Goal: Task Accomplishment & Management: Manage account settings

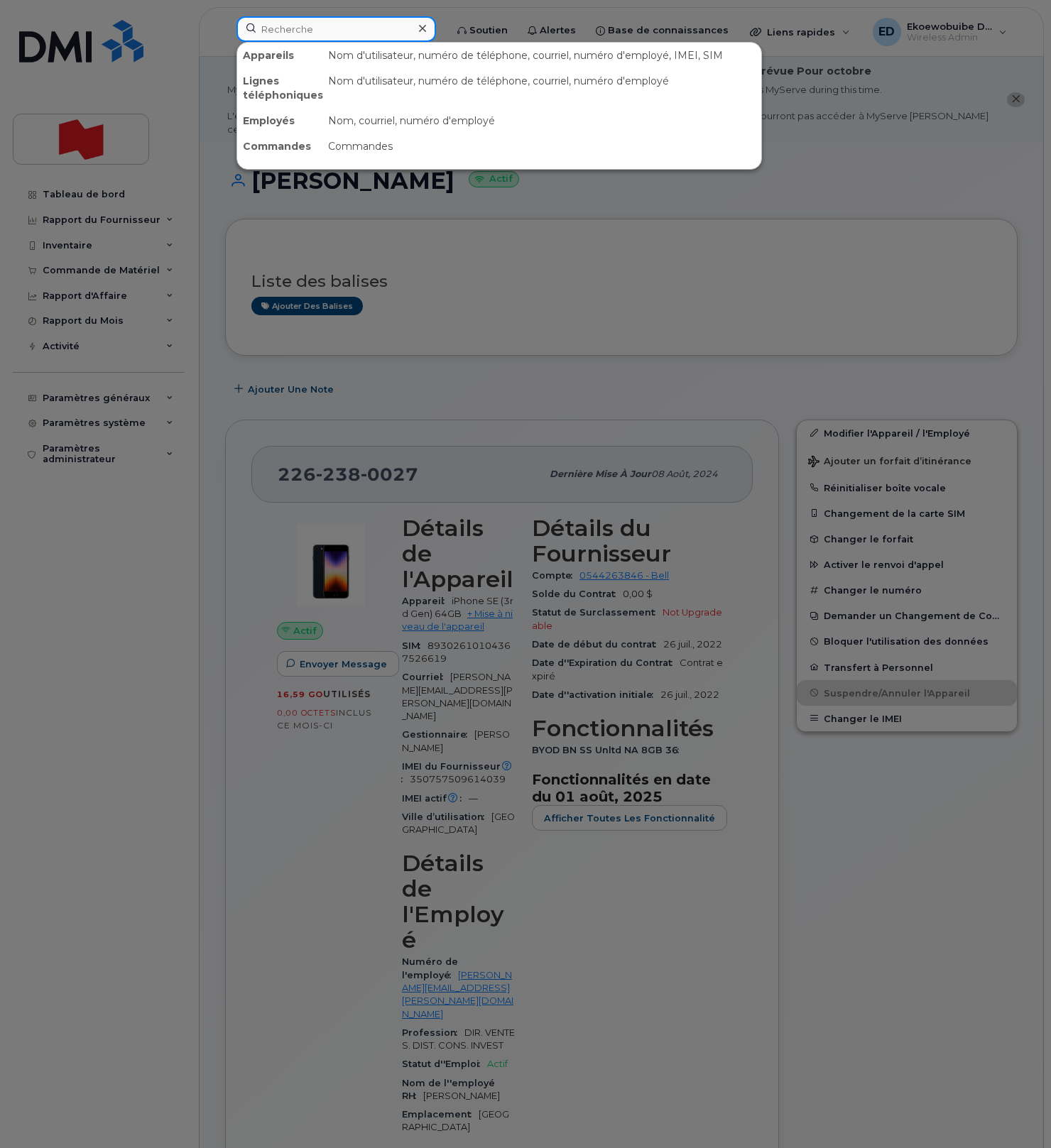
click at [289, 32] on input at bounding box center [336, 28] width 200 height 25
paste input "[PERSON_NAME]"
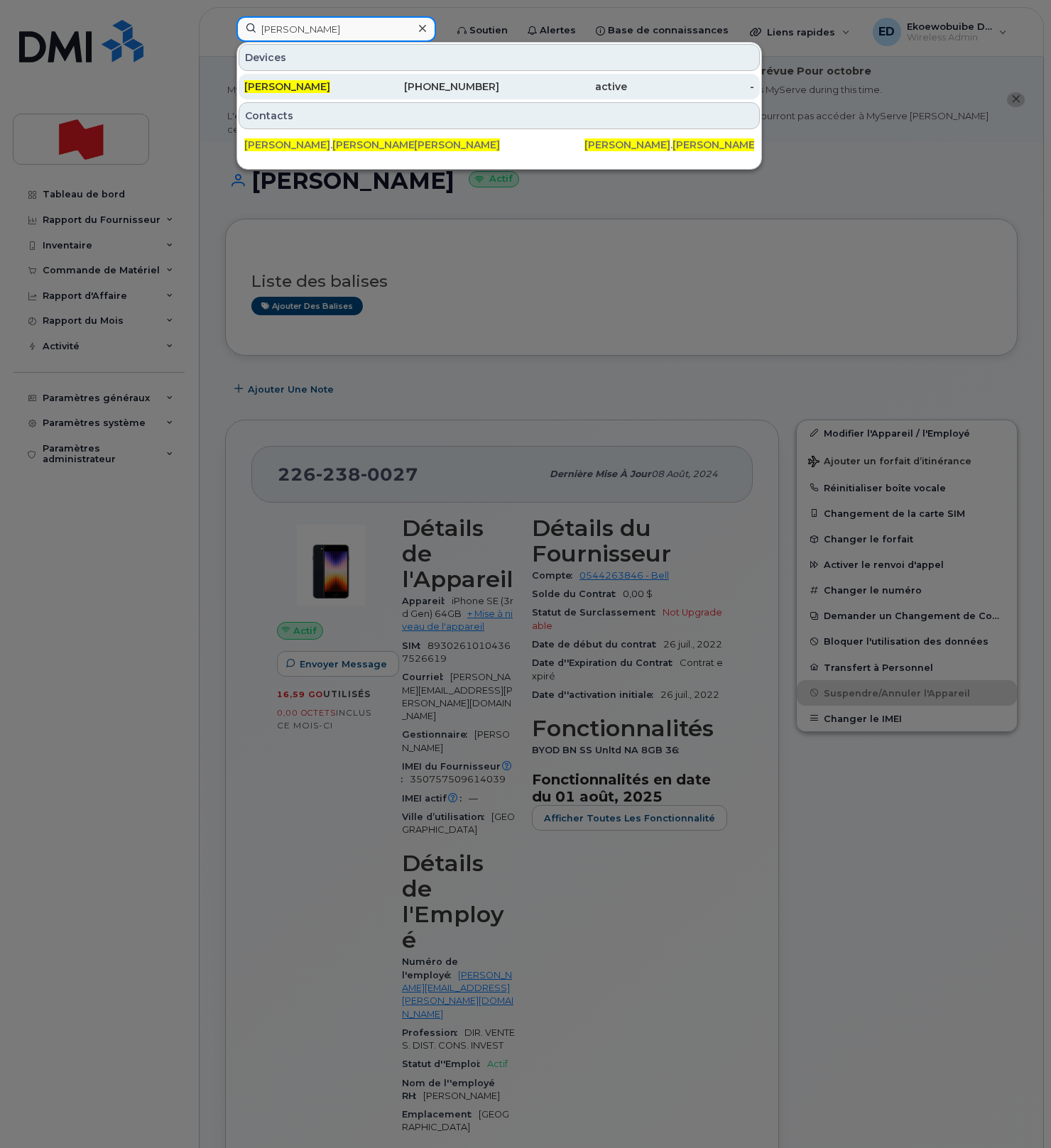
type input "[PERSON_NAME]"
click at [304, 86] on span "[PERSON_NAME]" at bounding box center [287, 86] width 86 height 13
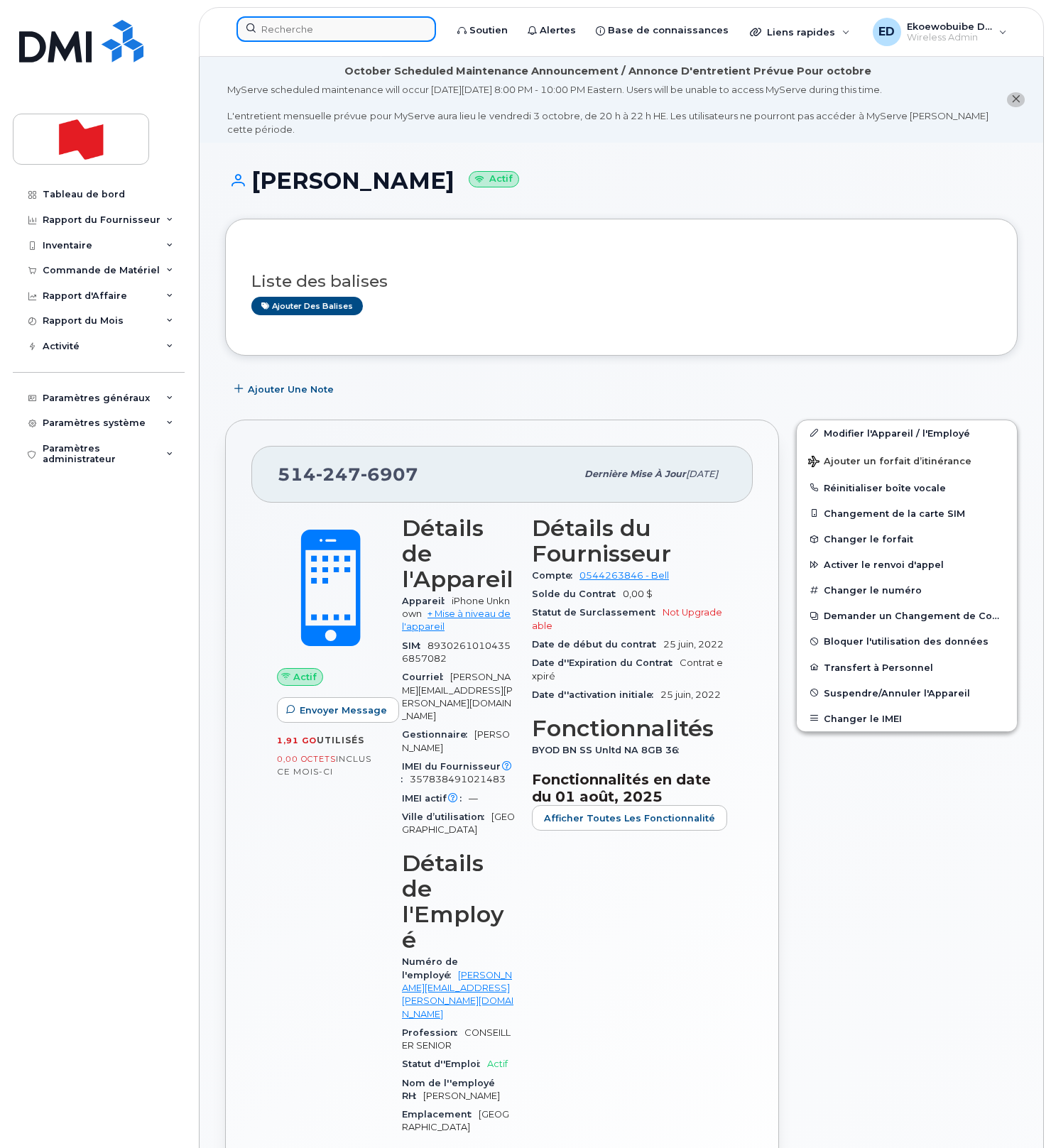
click at [350, 31] on input at bounding box center [336, 28] width 200 height 25
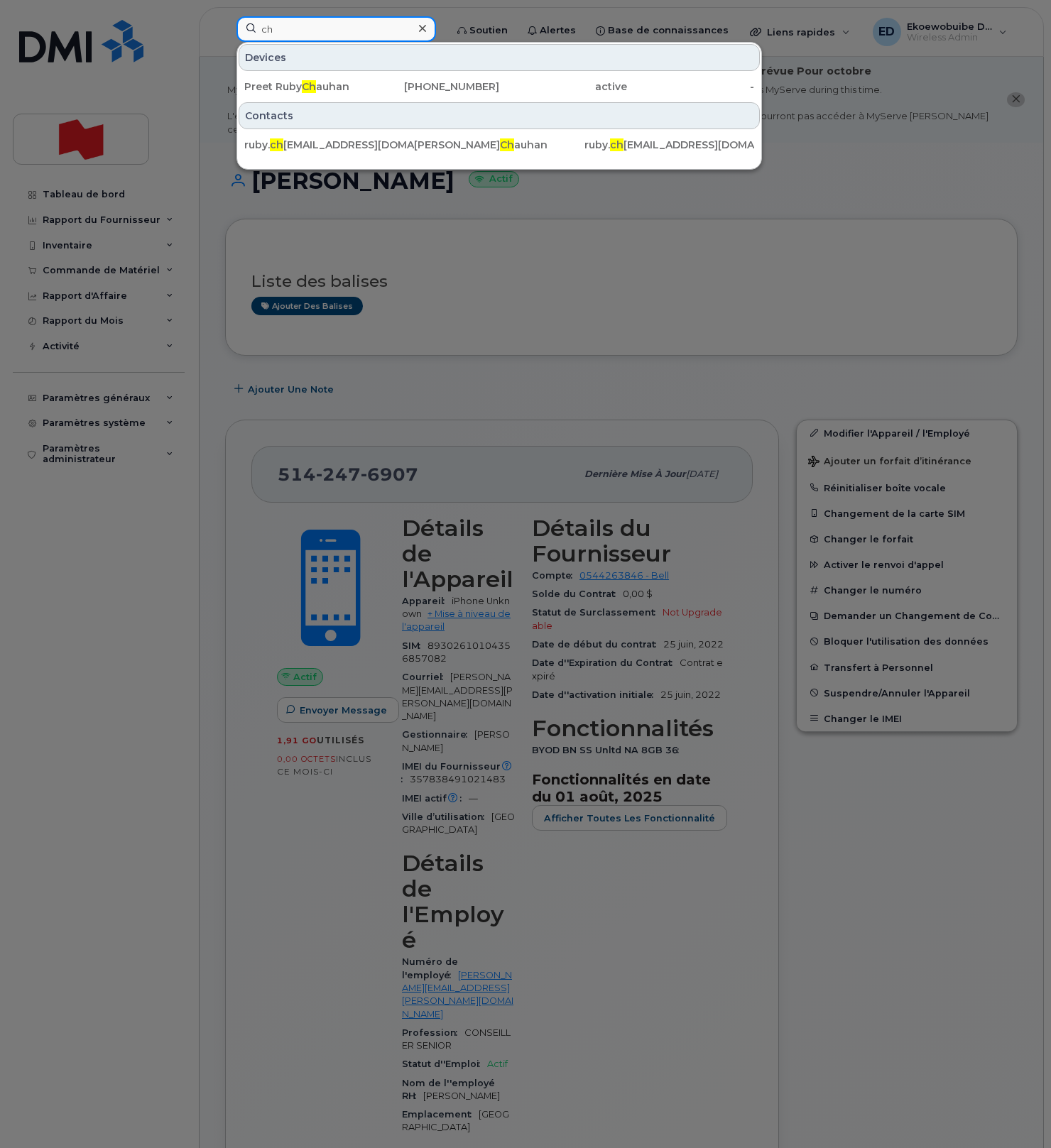
type input "c"
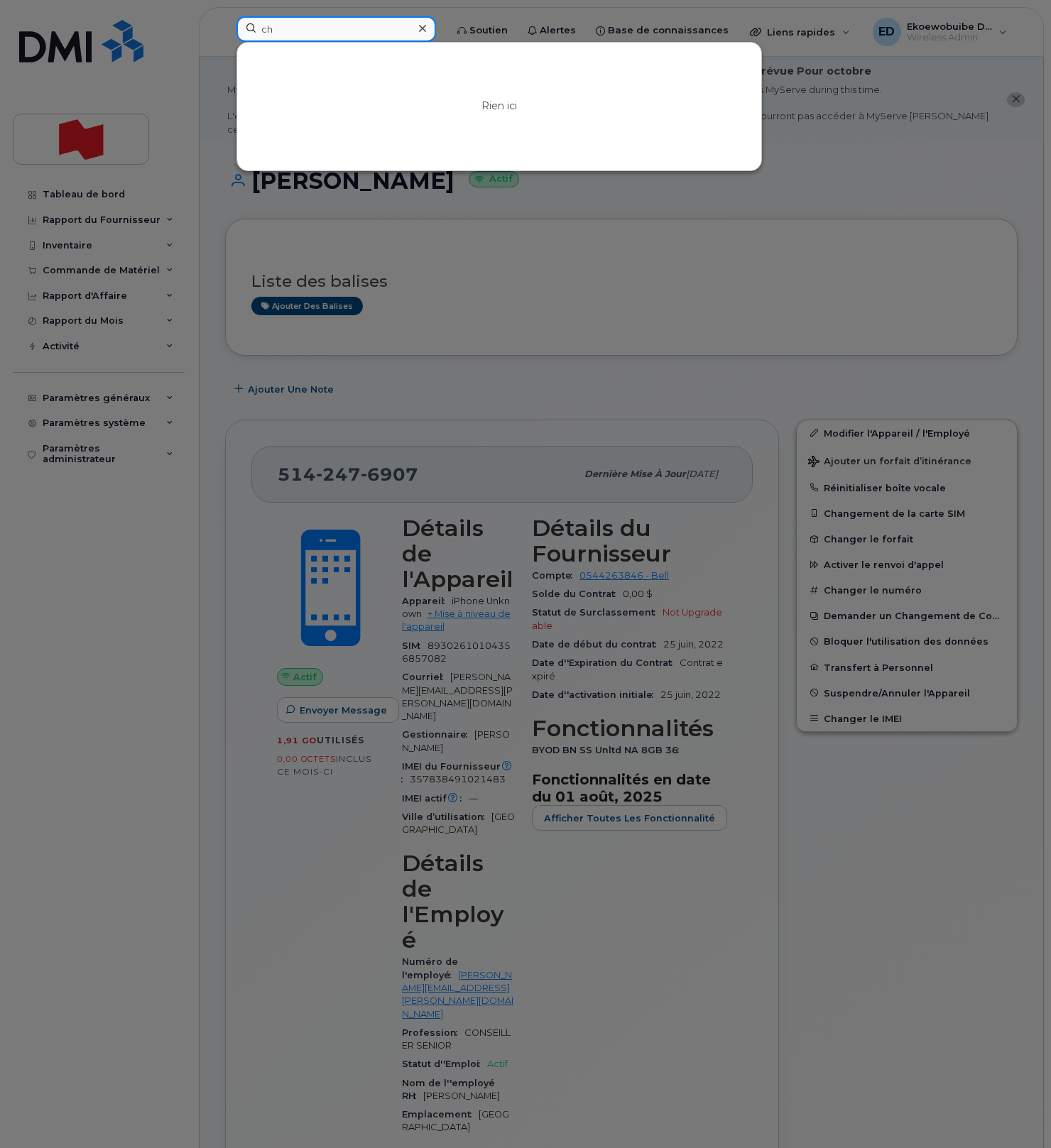
type input "c"
paste input "chirag.chauhan@nbc.ca"
type input "chirag.chauhan@nbc.ca"
click at [432, 30] on div at bounding box center [421, 28] width 21 height 21
click at [436, 30] on div at bounding box center [336, 28] width 200 height 25
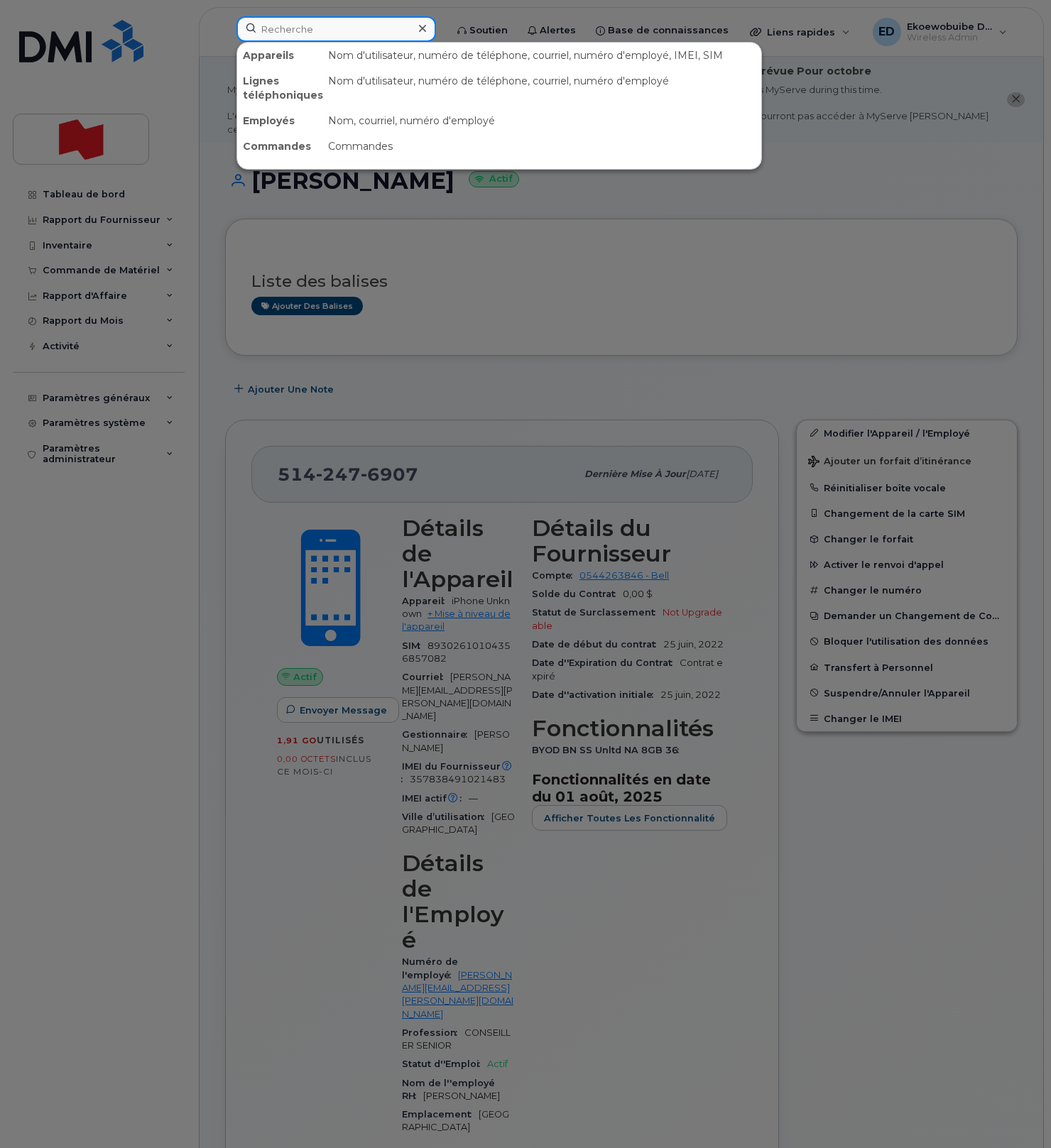
click at [315, 28] on input at bounding box center [336, 28] width 200 height 25
paste input "[PERSON_NAME][EMAIL_ADDRESS][DOMAIN_NAME]"
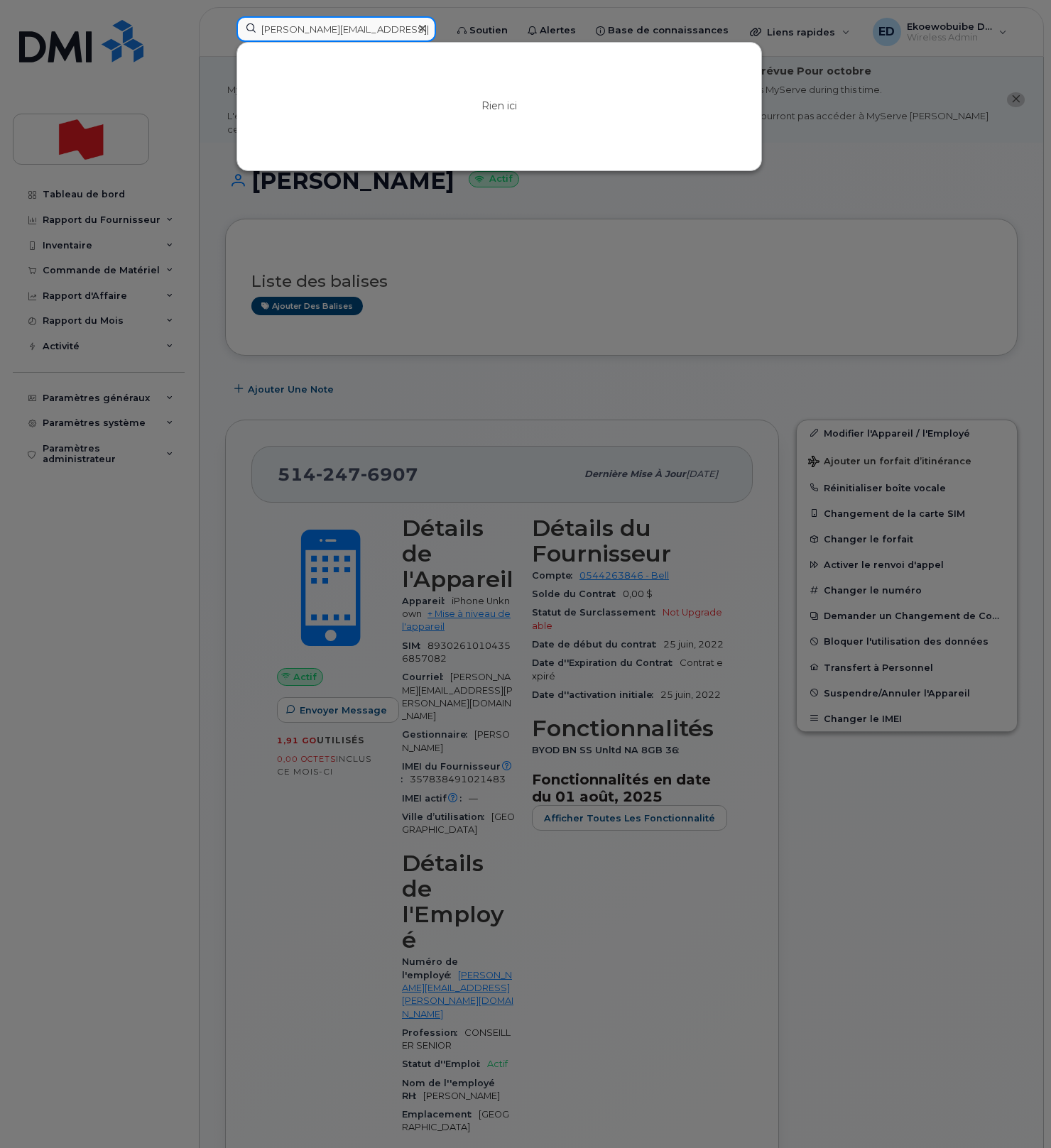
type input "[PERSON_NAME][EMAIL_ADDRESS][DOMAIN_NAME]"
click at [426, 30] on icon at bounding box center [422, 28] width 7 height 11
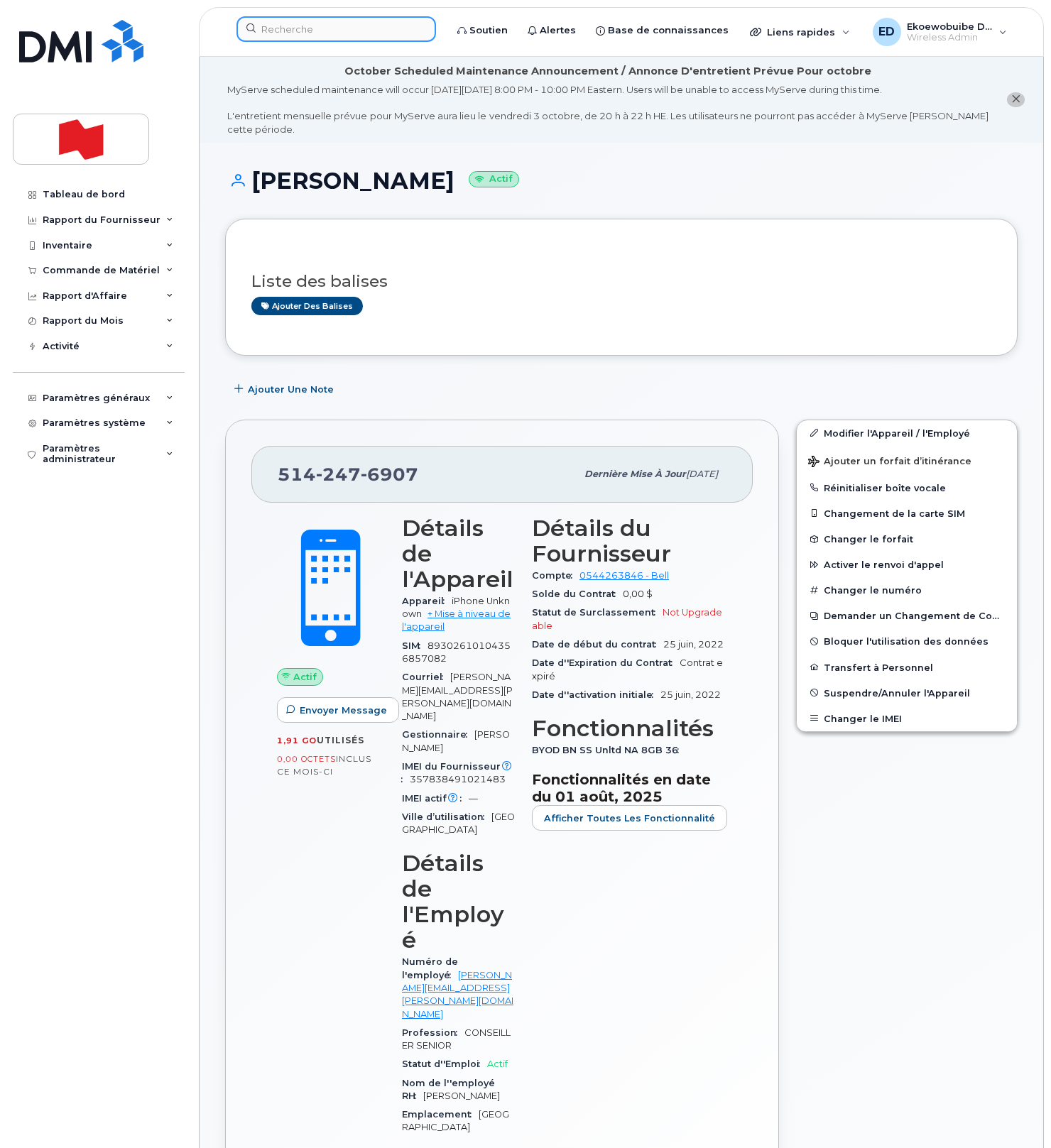
click at [431, 31] on div at bounding box center [336, 28] width 200 height 25
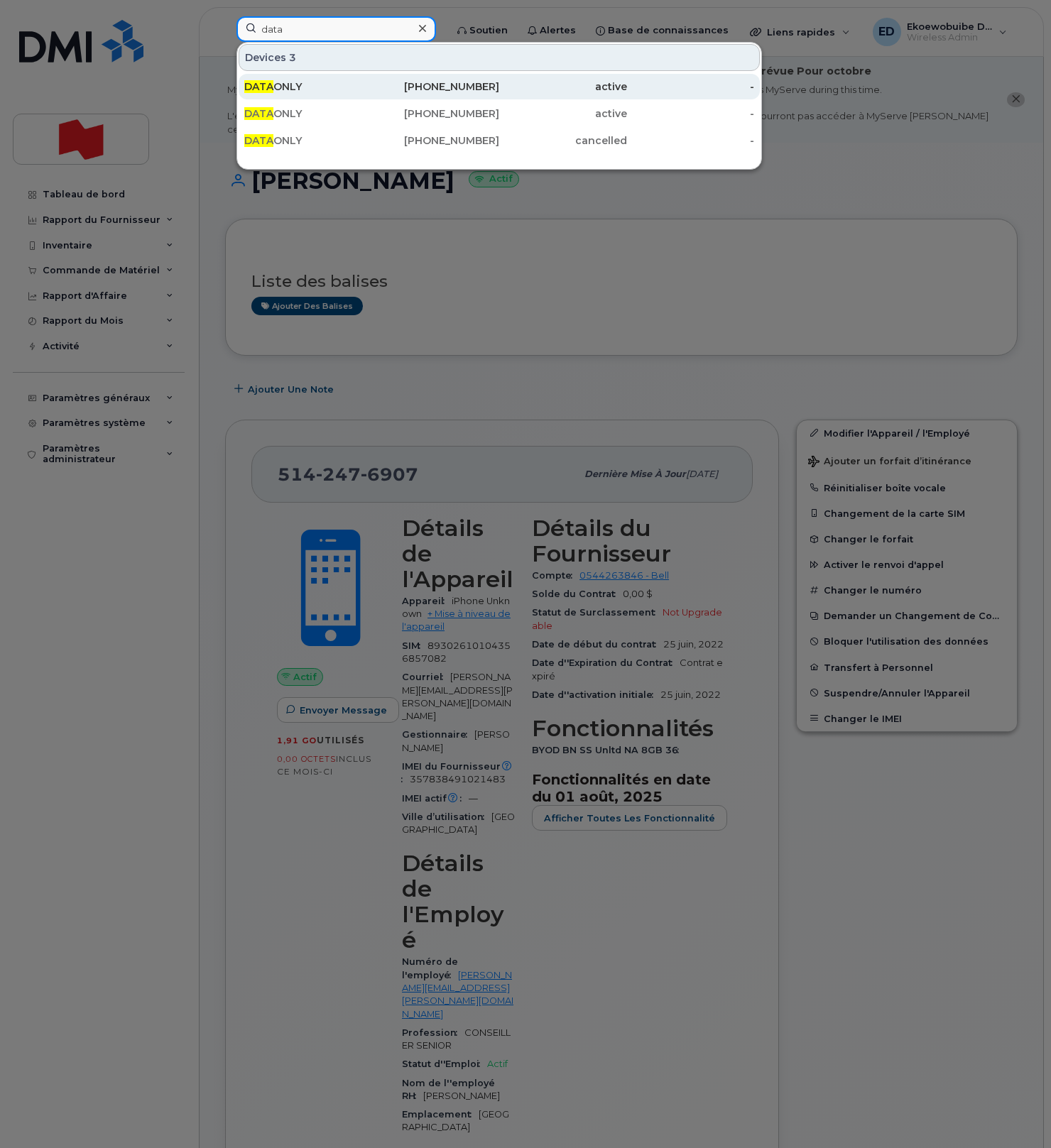
type input "data"
click at [320, 86] on div "DATA ONLY" at bounding box center [307, 86] width 128 height 15
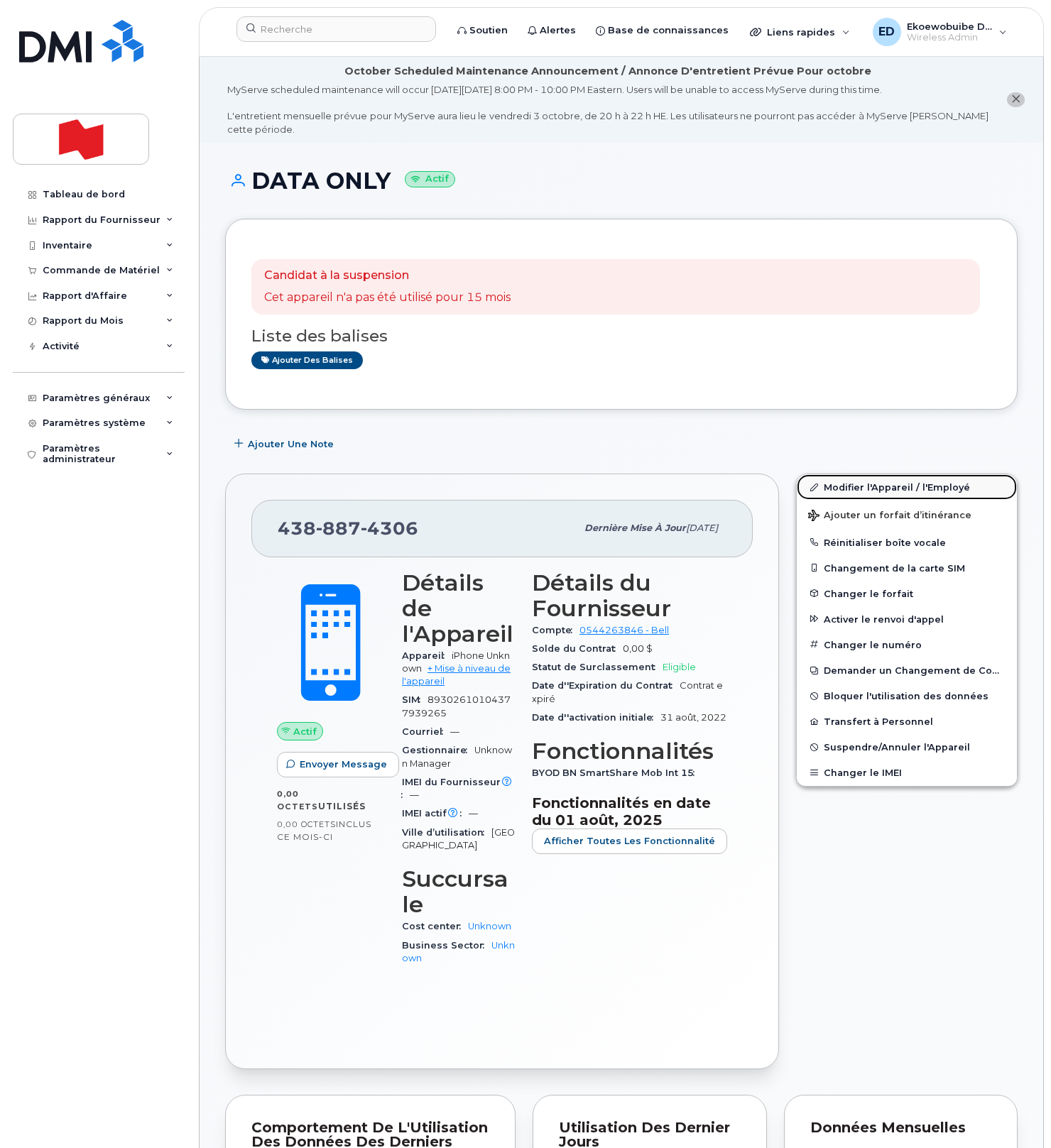
click at [851, 484] on link "Modifier l'Appareil / l'Employé" at bounding box center [907, 486] width 220 height 25
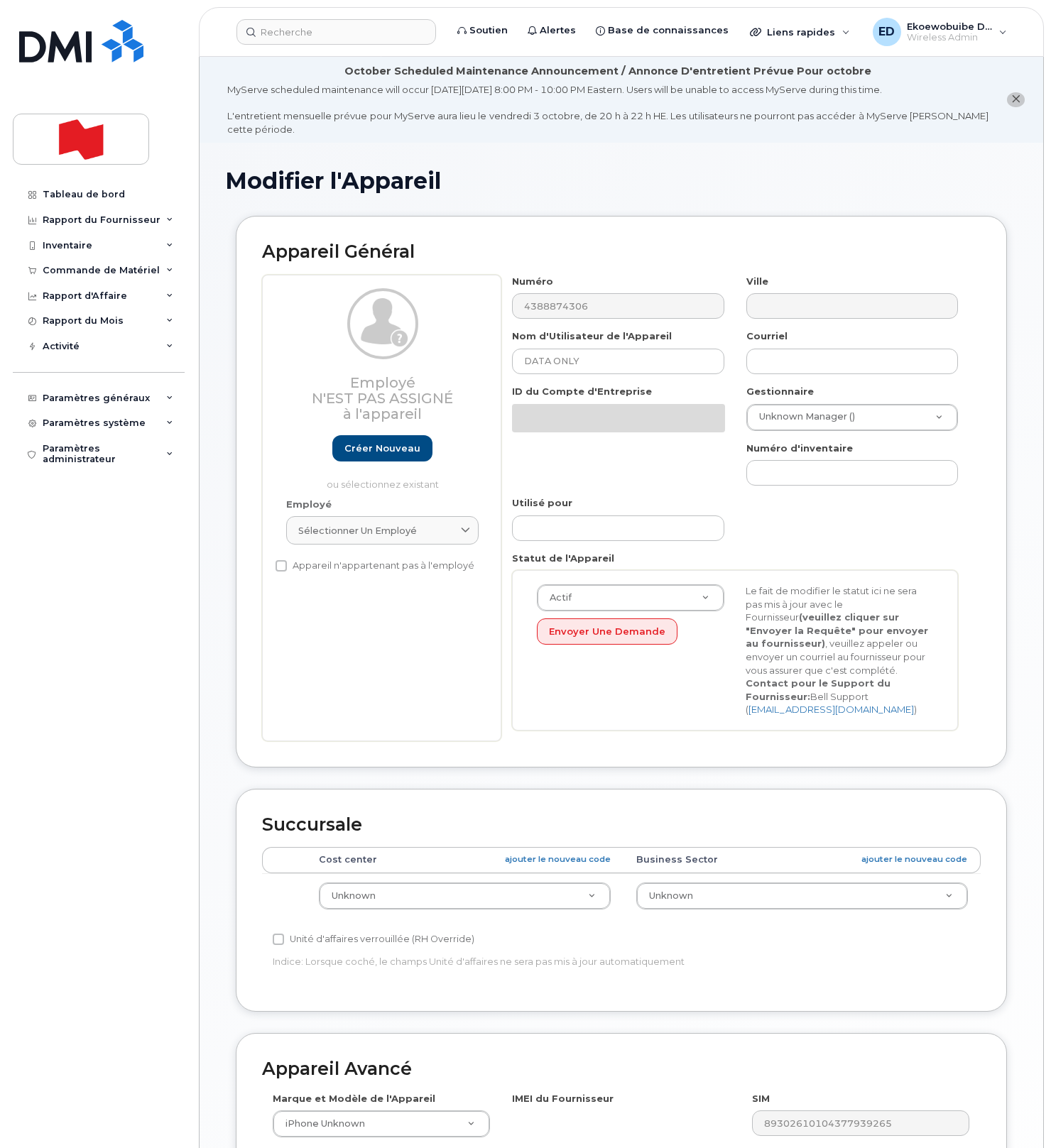
select select "22916206"
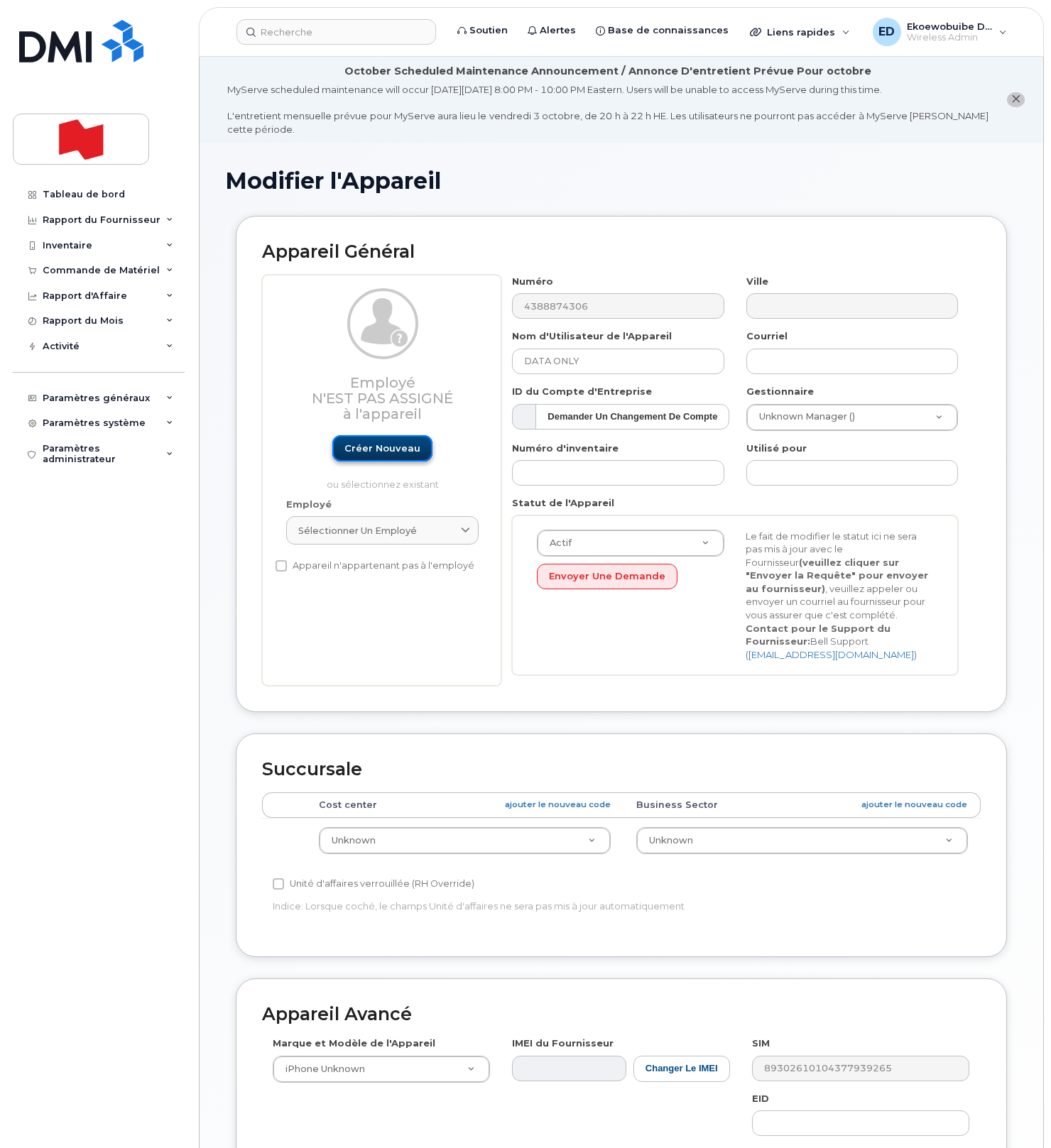
click at [378, 456] on link "Créer nouveau" at bounding box center [382, 448] width 100 height 26
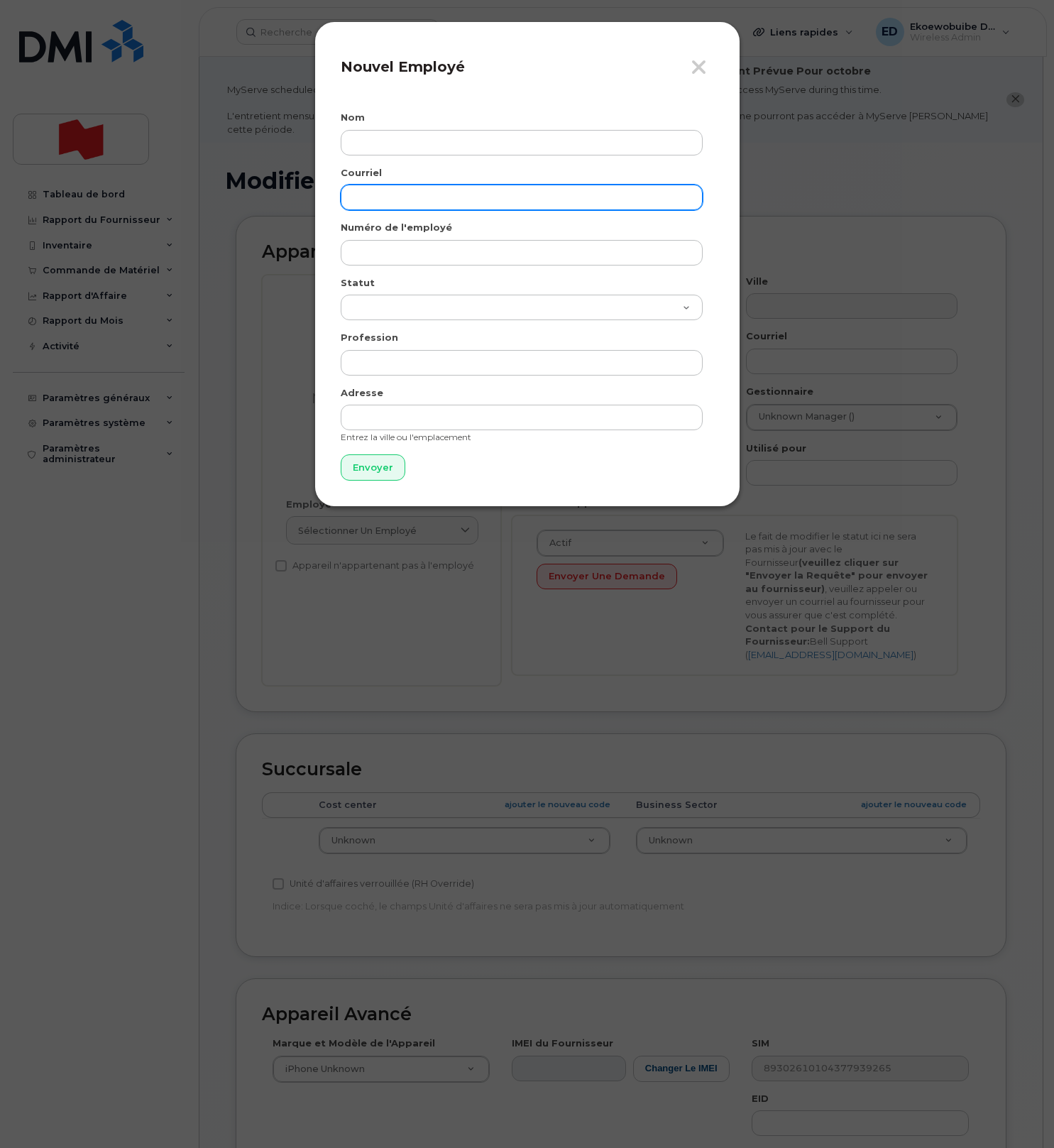
click at [382, 191] on input "email" at bounding box center [522, 197] width 362 height 25
paste input "steven.chen@bnc.ca"
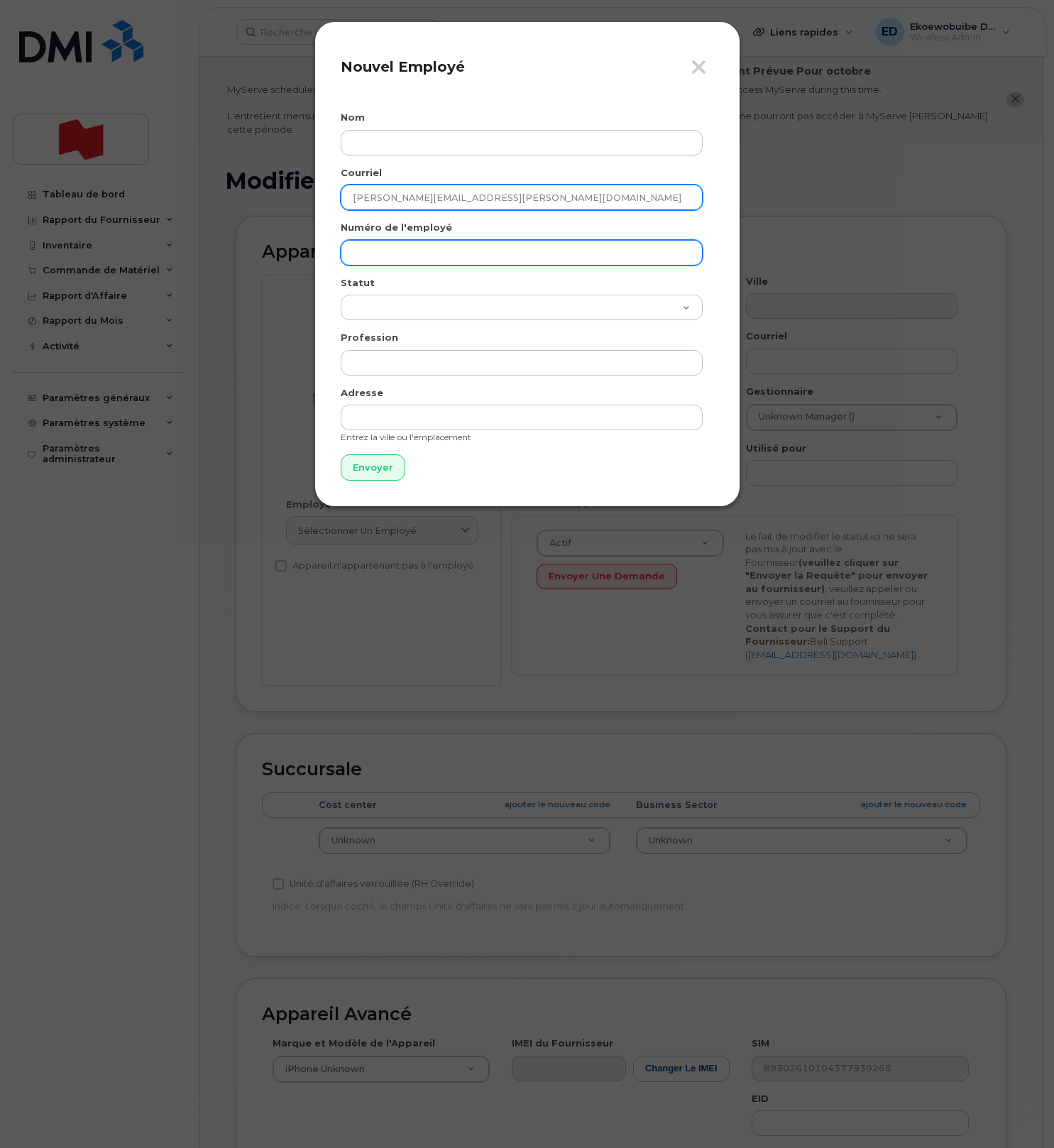
type input "steven.chen@bnc.ca"
click at [379, 252] on input "text" at bounding box center [522, 252] width 362 height 25
paste input "steven.chen@bnc.ca"
type input "steven.chen@bnc.ca"
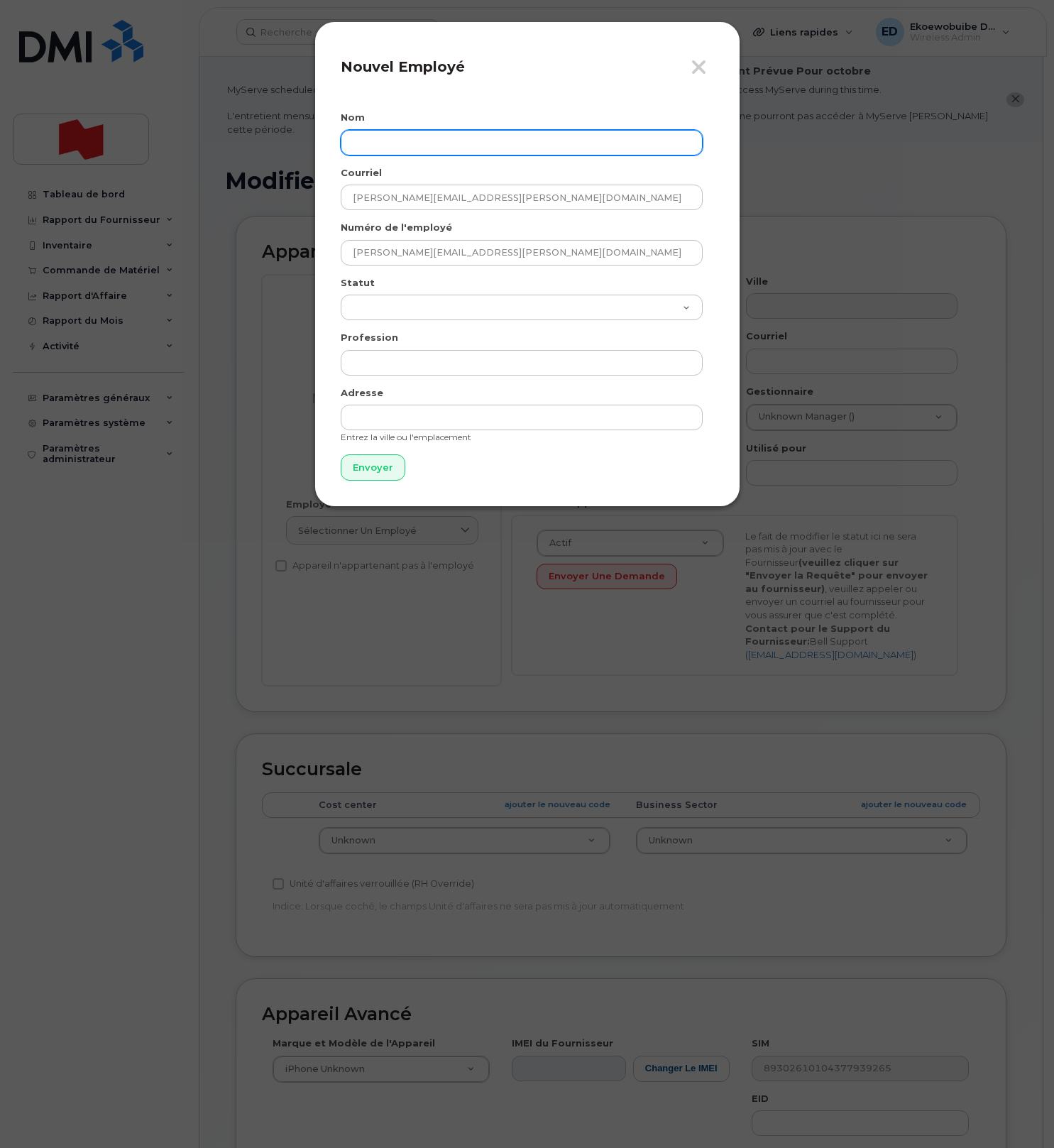
click at [380, 144] on input "text" at bounding box center [522, 142] width 362 height 25
paste input "Steven Chen"
type input "Steven Chen"
click at [377, 469] on input "Envoyer" at bounding box center [373, 467] width 64 height 26
type input "Envoyer"
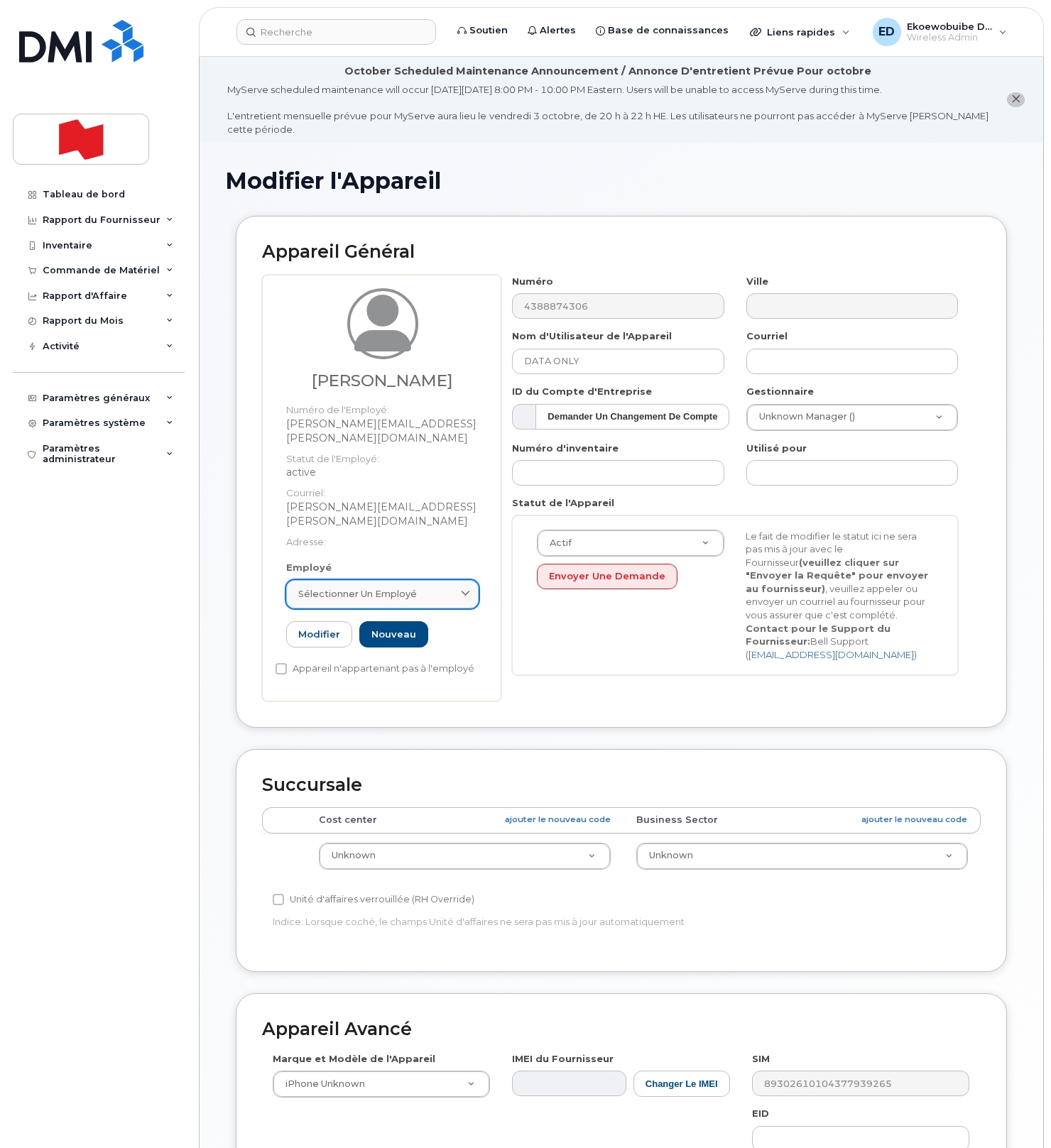
click at [411, 587] on span "Sélectionner un employé" at bounding box center [357, 594] width 119 height 14
paste input "Steven Chen"
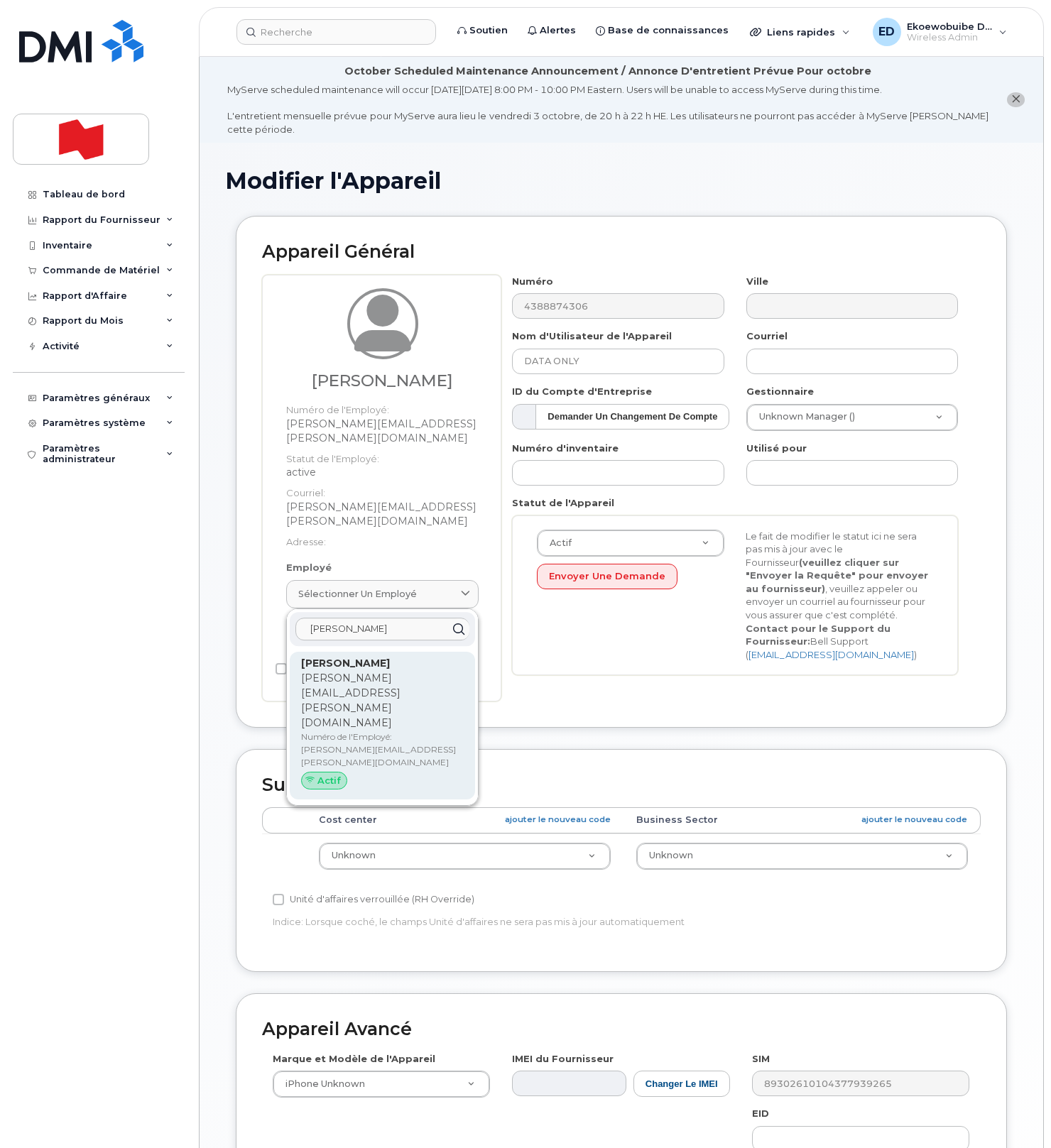
type input "Steven Chen"
click at [334, 730] on p "Numéro de l'Employé: steven.chen@bnc.ca" at bounding box center [382, 750] width 163 height 38
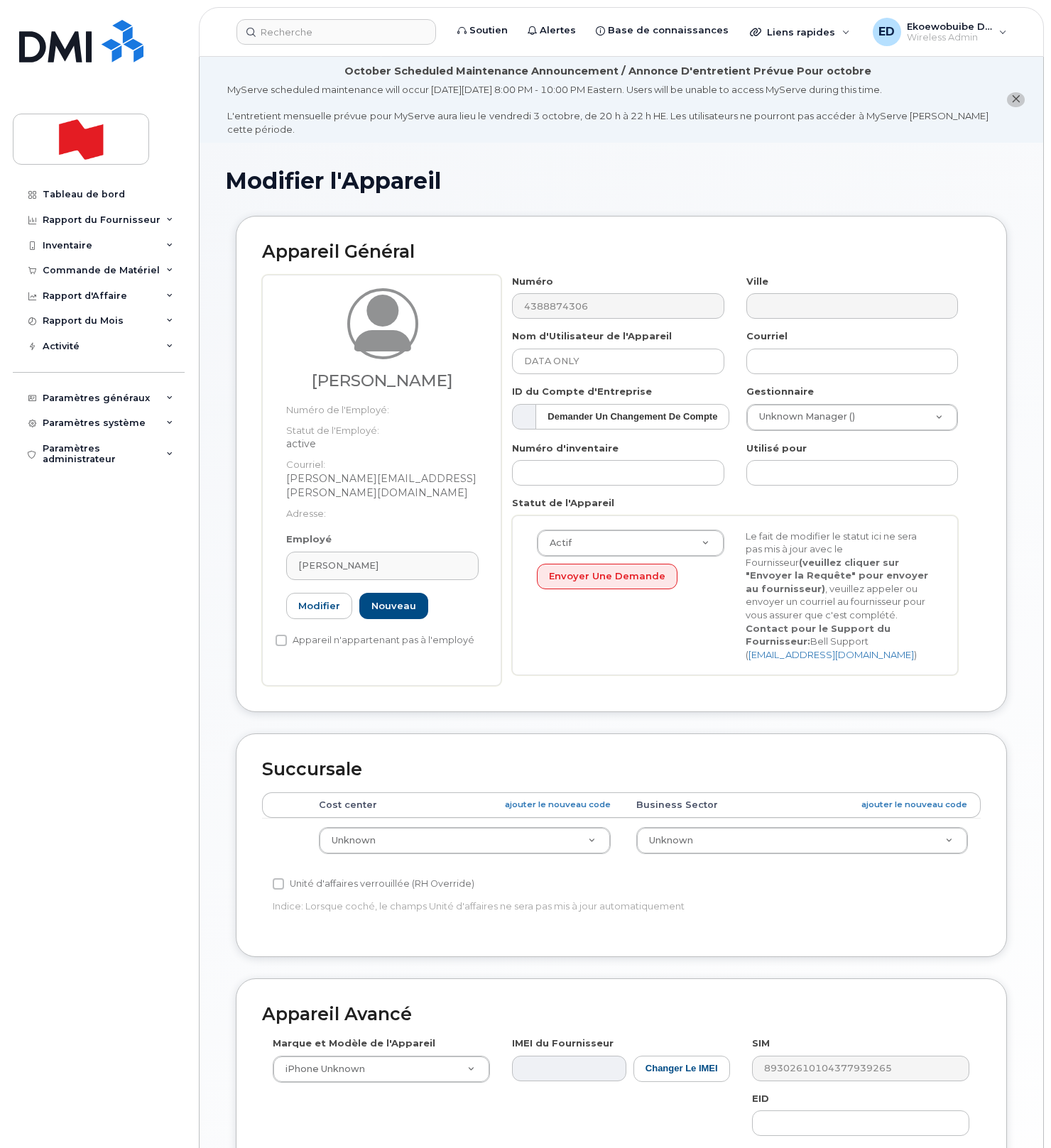
type input "steven.chen@bnc.ca"
type input "Steven Chen"
type input "steven.chen@bnc.ca"
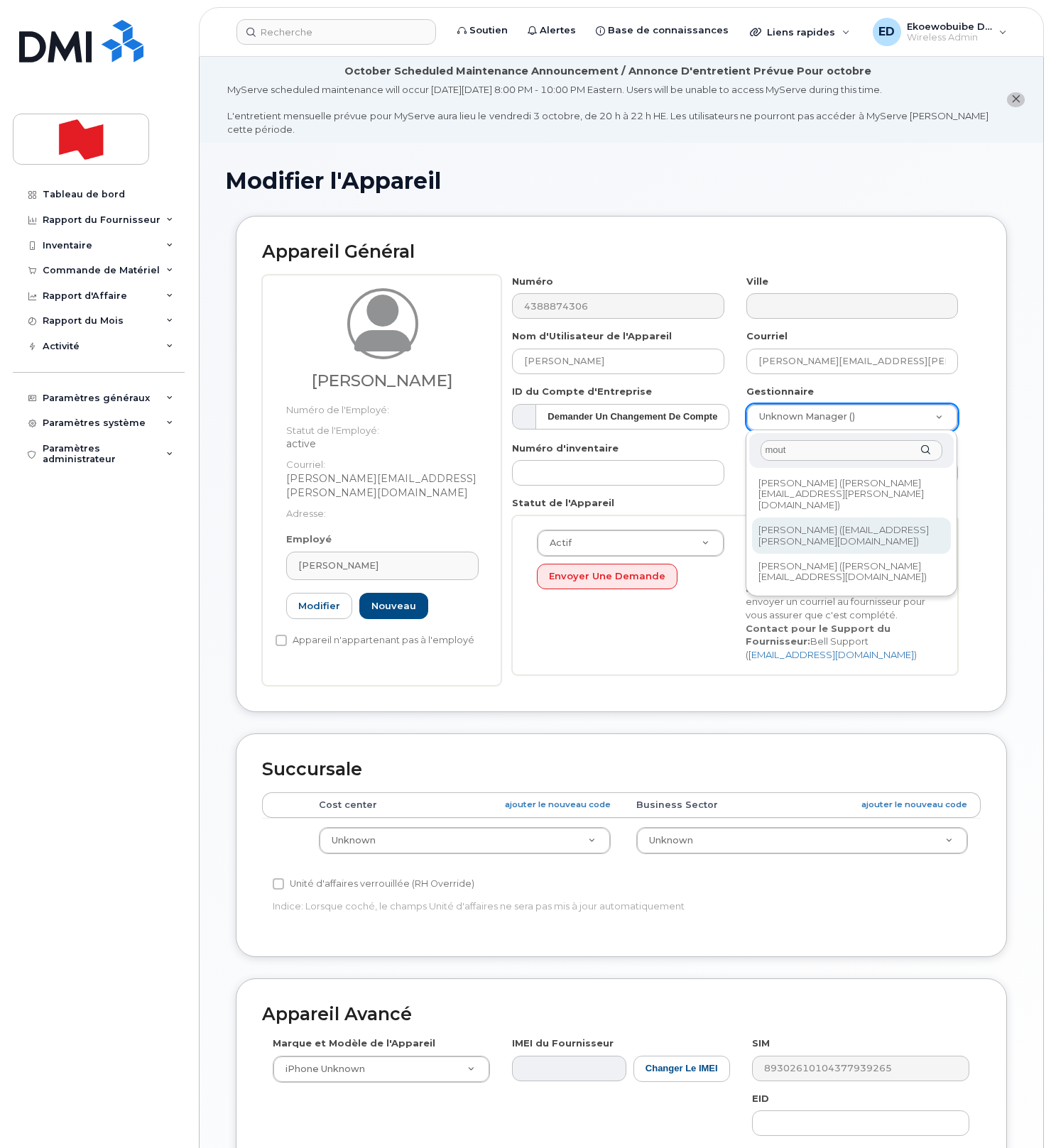
type input "mout"
type input "1921093"
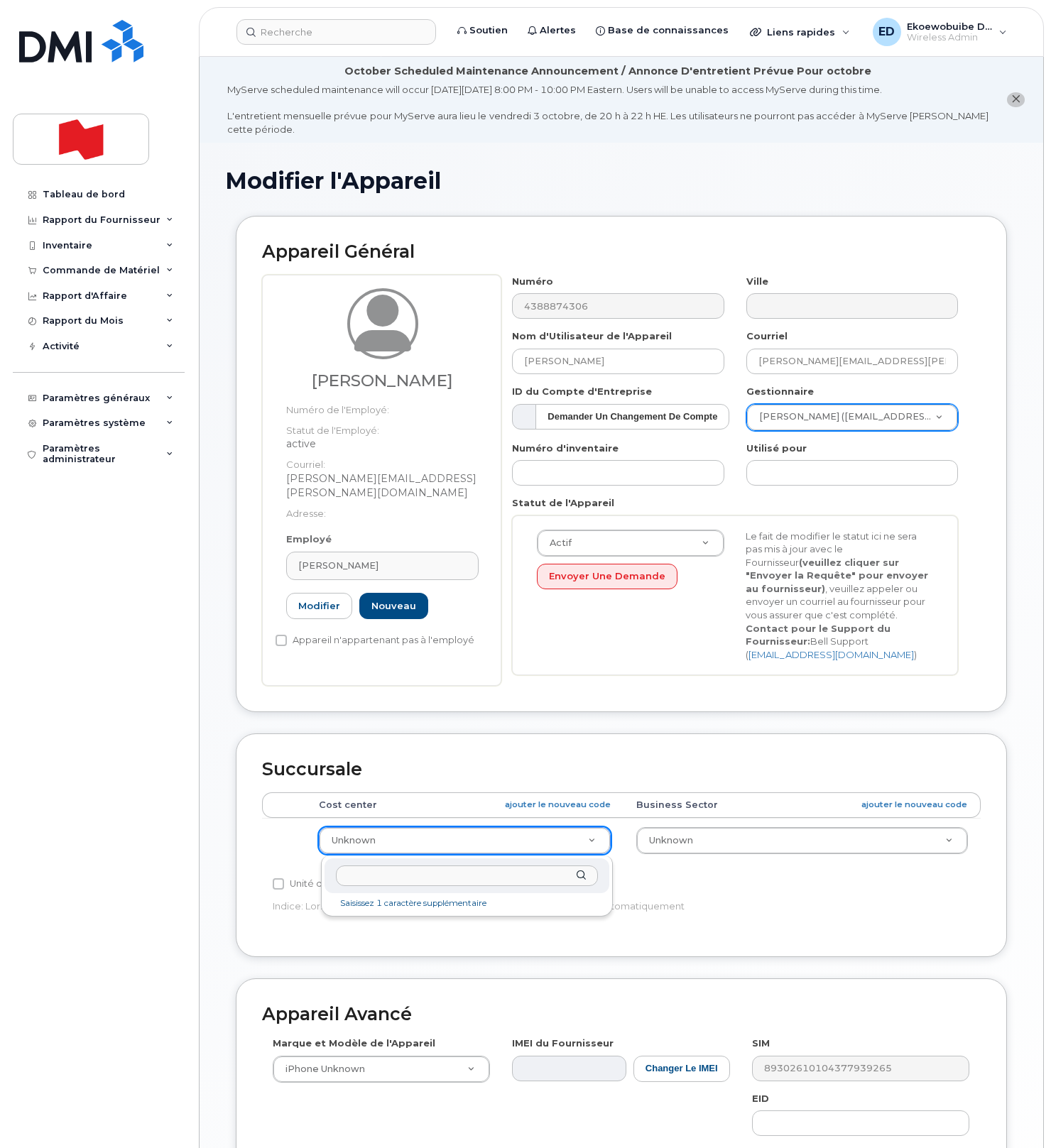
paste input "09991"
type input "0999"
type input "22916643"
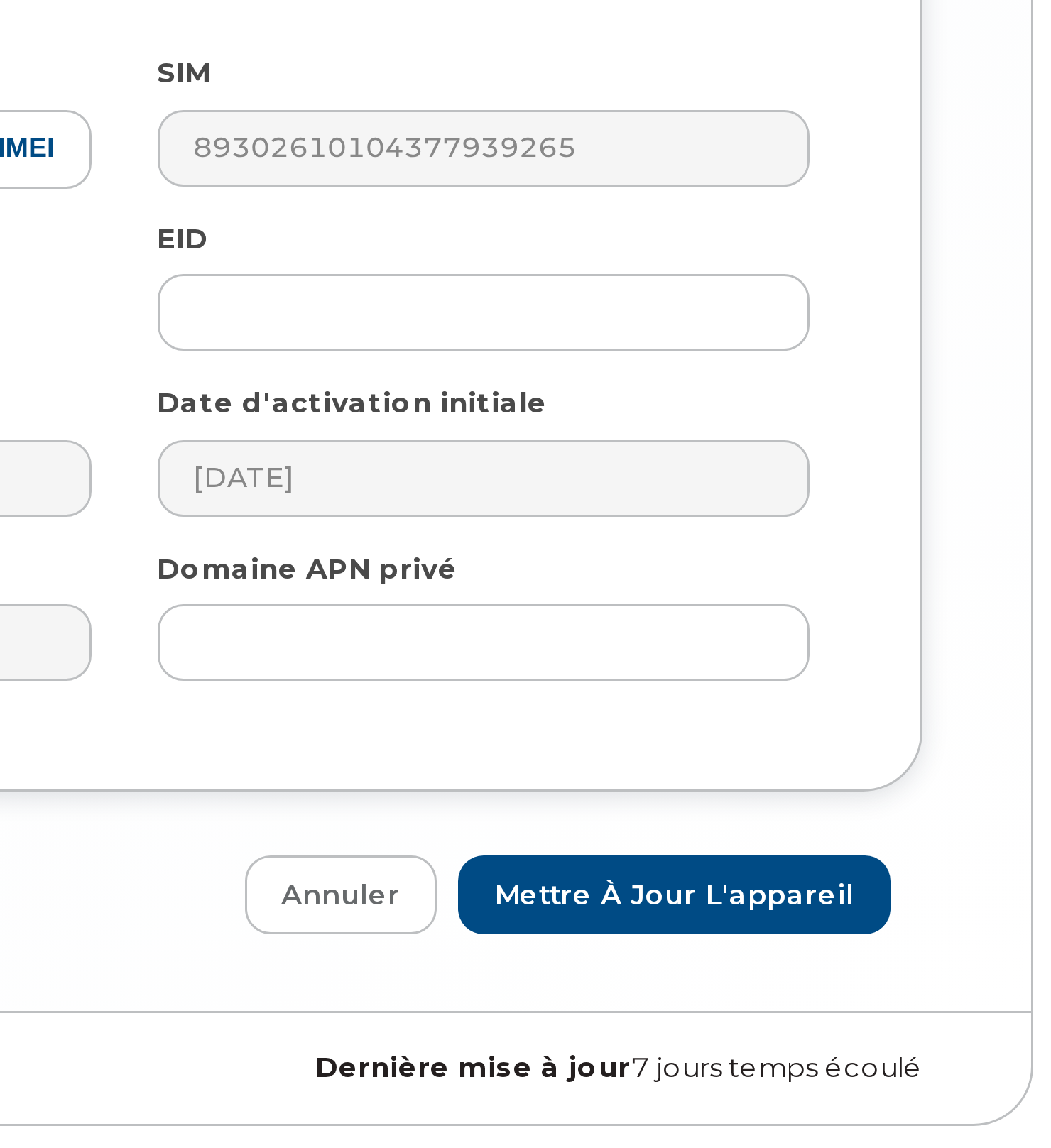
scroll to position [256, 0]
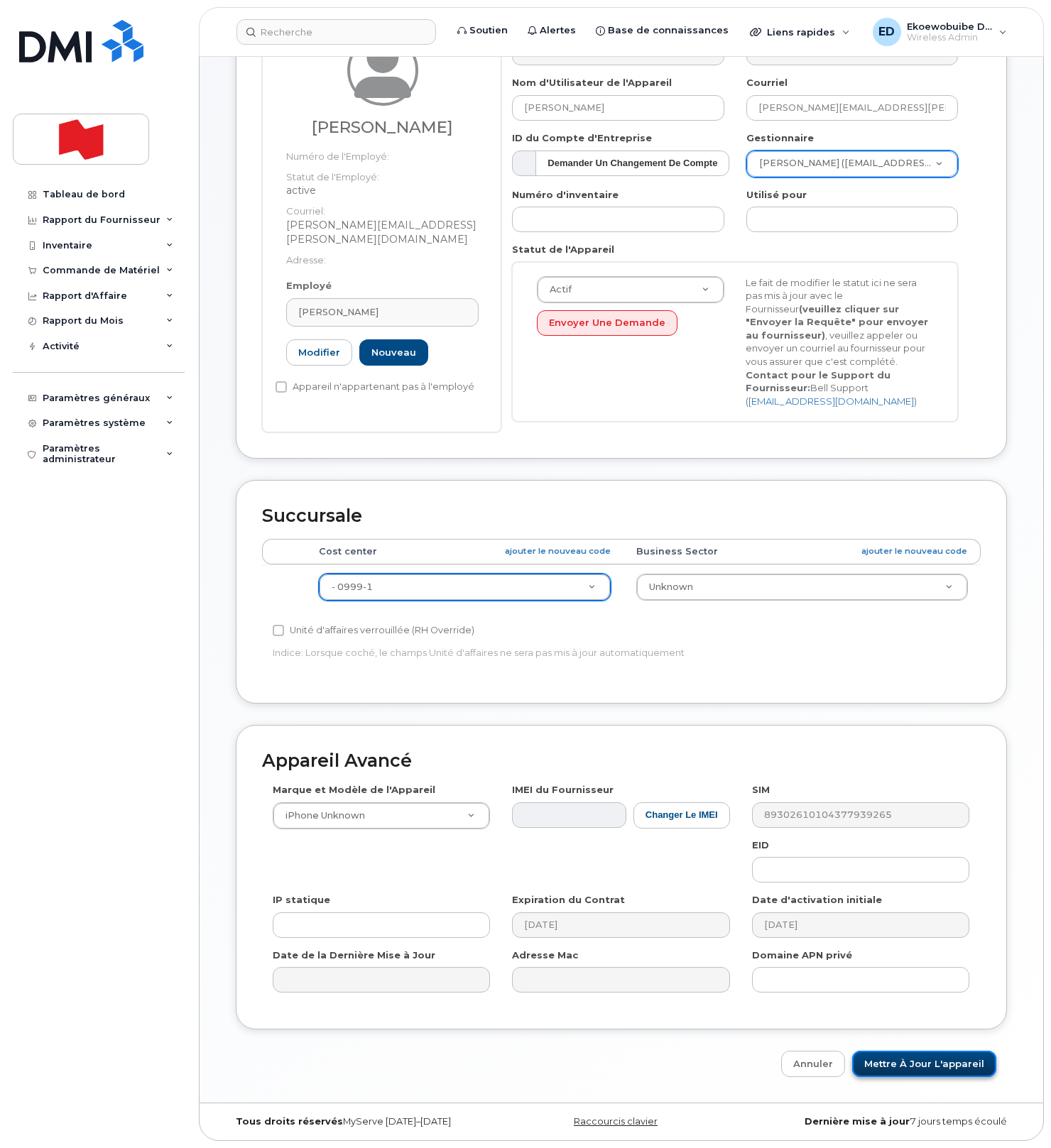
click at [907, 1062] on input "Mettre à jour l'appareil" at bounding box center [924, 1064] width 144 height 26
type input "Sauvegarde..."
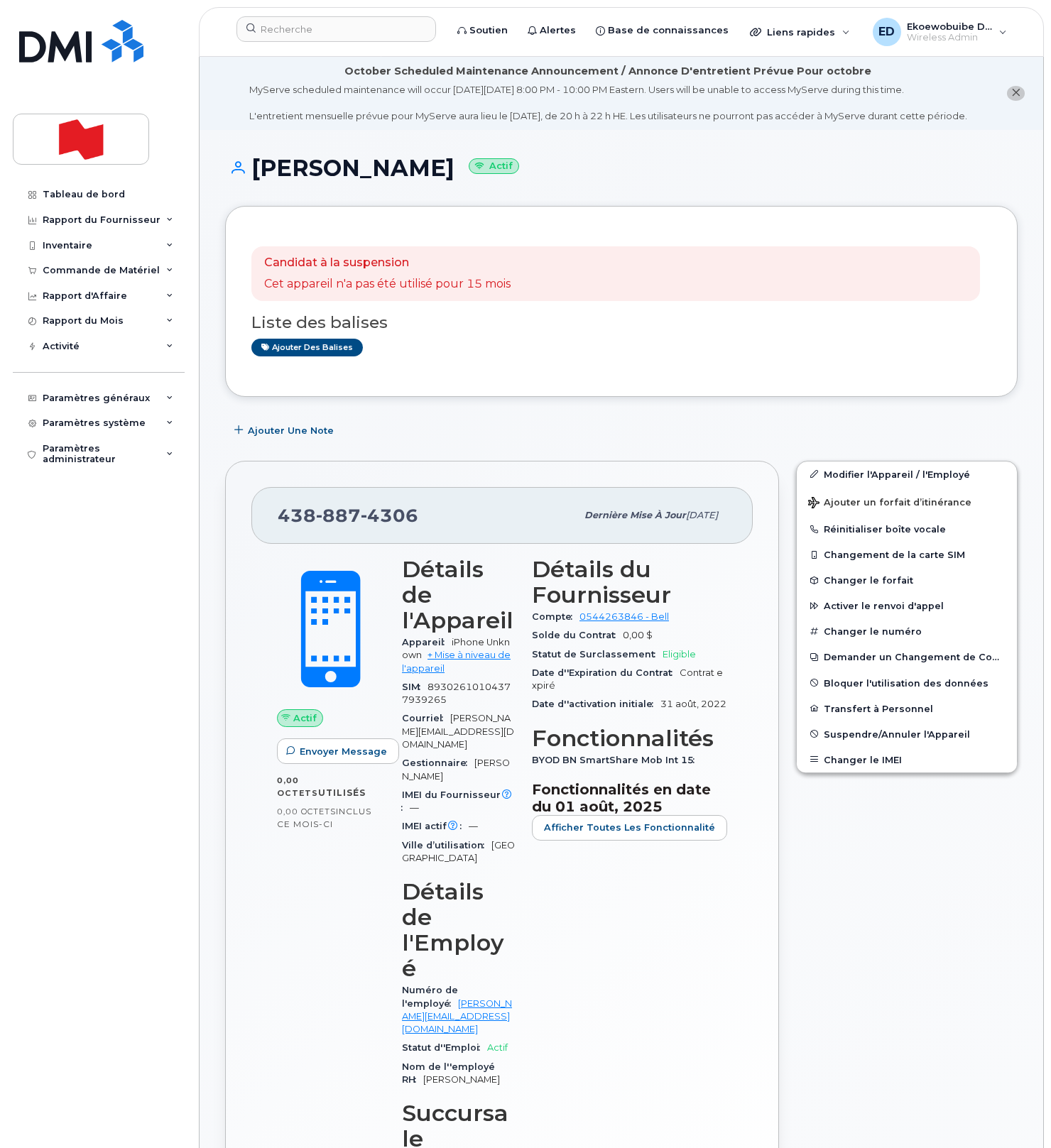
drag, startPoint x: 441, startPoint y: 531, endPoint x: 434, endPoint y: 536, distance: 8.6
click at [441, 530] on div "[PHONE_NUMBER]" at bounding box center [427, 515] width 298 height 30
drag, startPoint x: 431, startPoint y: 535, endPoint x: 282, endPoint y: 533, distance: 149.0
click at [282, 530] on div "[PHONE_NUMBER]" at bounding box center [427, 515] width 298 height 30
copy span "[PHONE_NUMBER]"
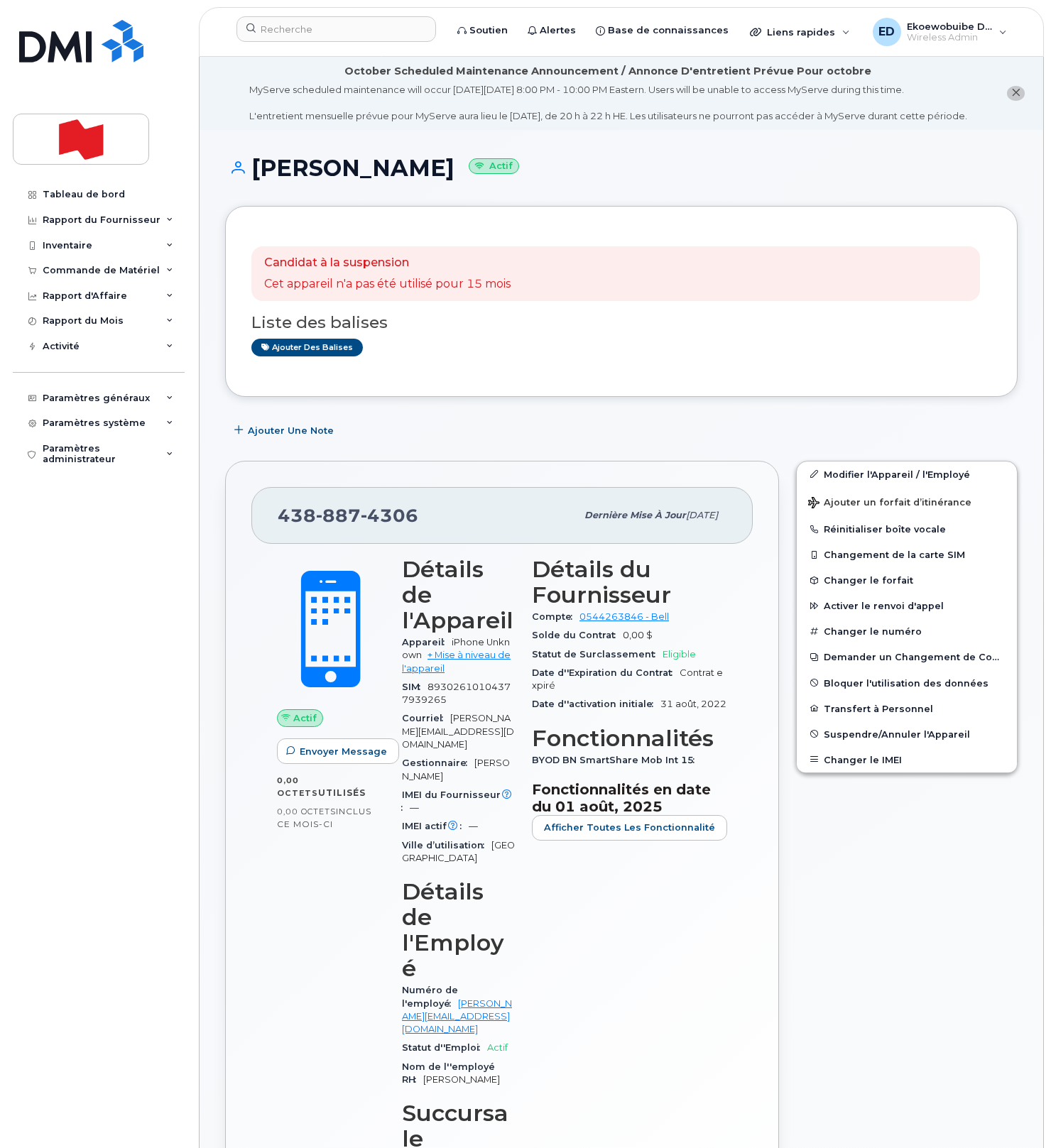
click at [589, 180] on h1 "[PERSON_NAME] Actif" at bounding box center [621, 167] width 792 height 24
click at [311, 31] on input at bounding box center [336, 28] width 200 height 25
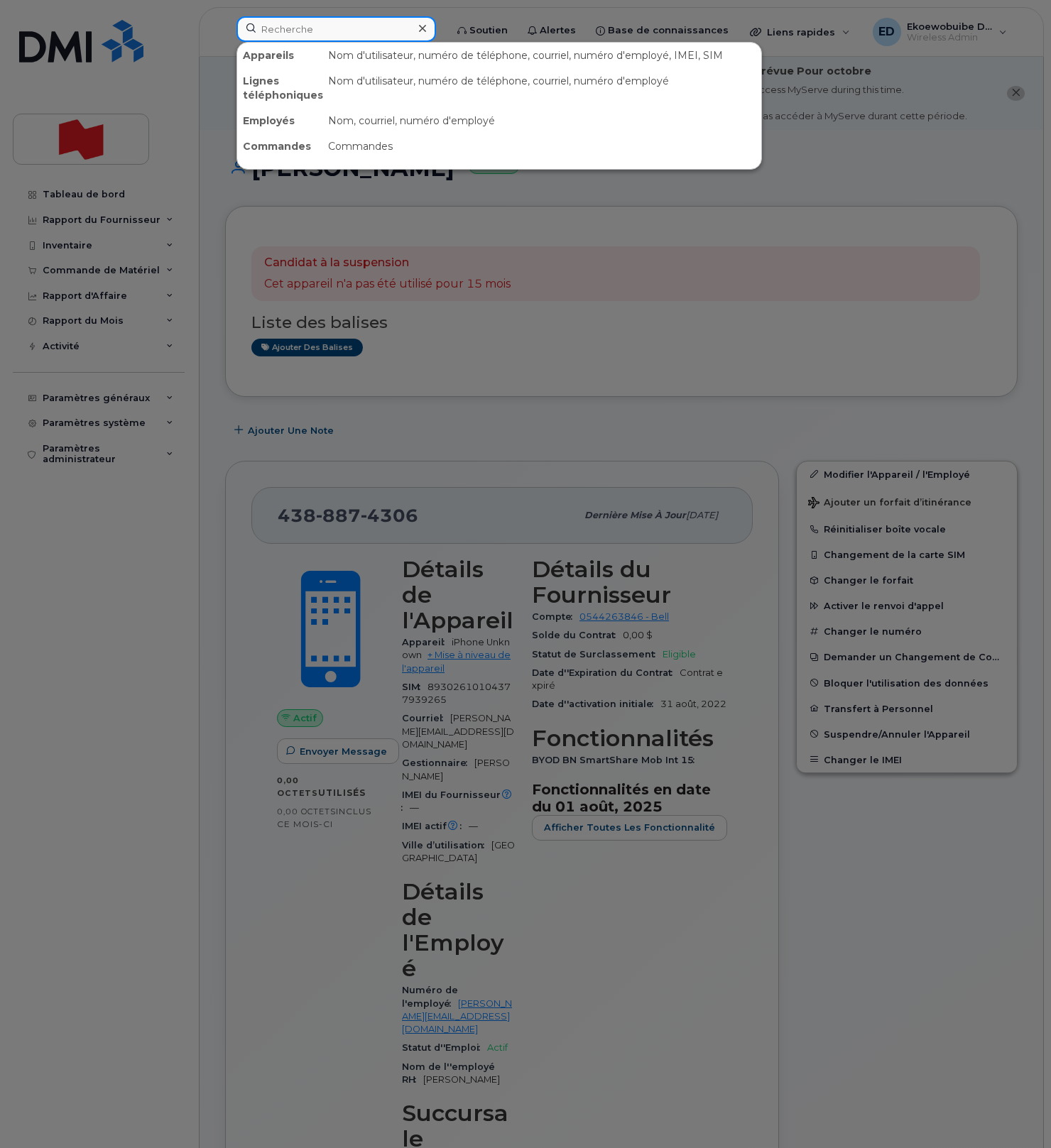
paste input "[PERSON_NAME]"
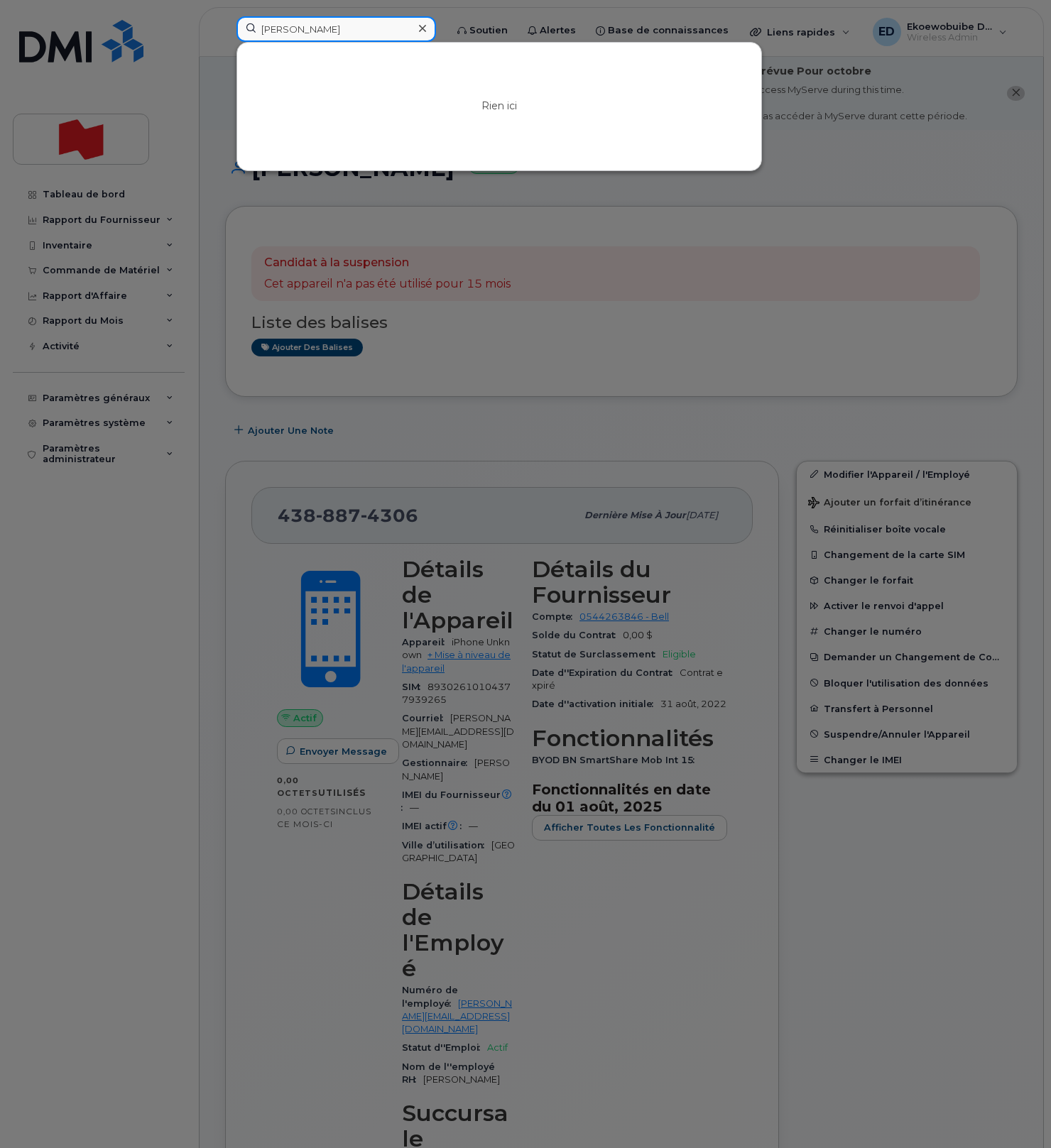
drag, startPoint x: 303, startPoint y: 32, endPoint x: 312, endPoint y: 33, distance: 9.1
click at [303, 32] on input "Charles-Antoine Pelletier" at bounding box center [336, 28] width 200 height 25
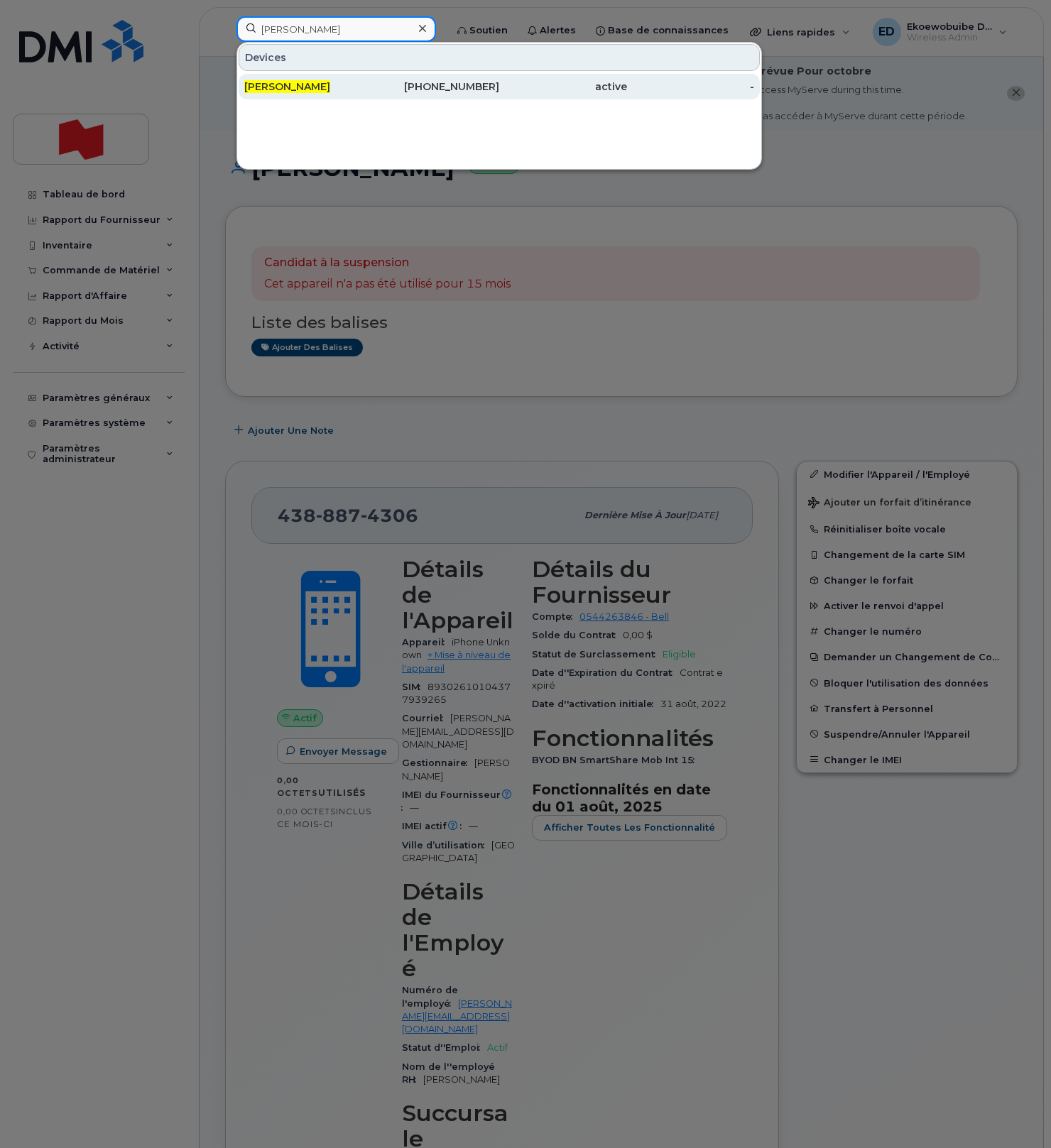
type input "Charles Antoine Pelletier"
click at [330, 90] on span "Charles Antoine Pelletier" at bounding box center [287, 86] width 86 height 13
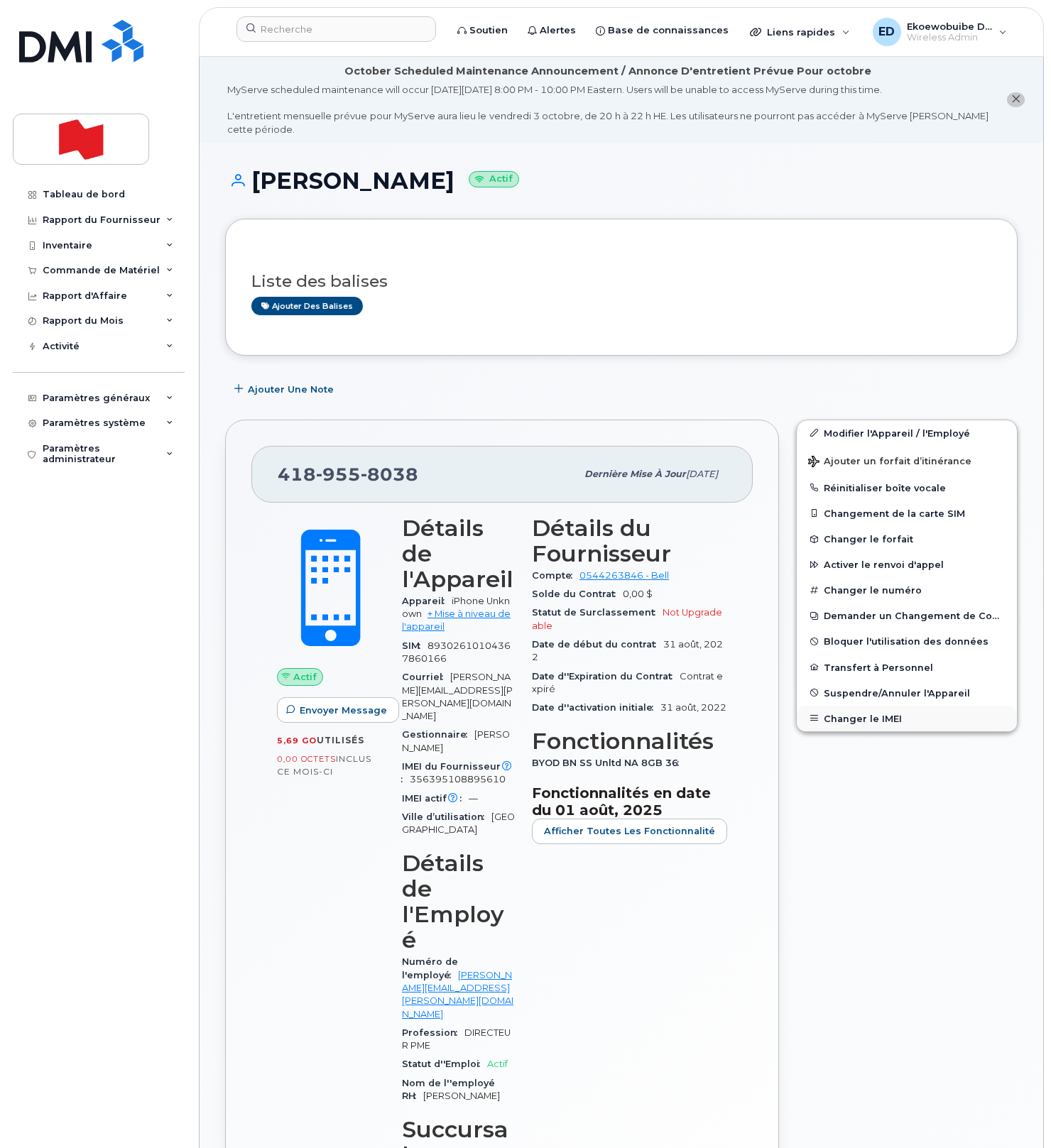
click at [848, 715] on button "Changer le IMEI" at bounding box center [907, 718] width 220 height 25
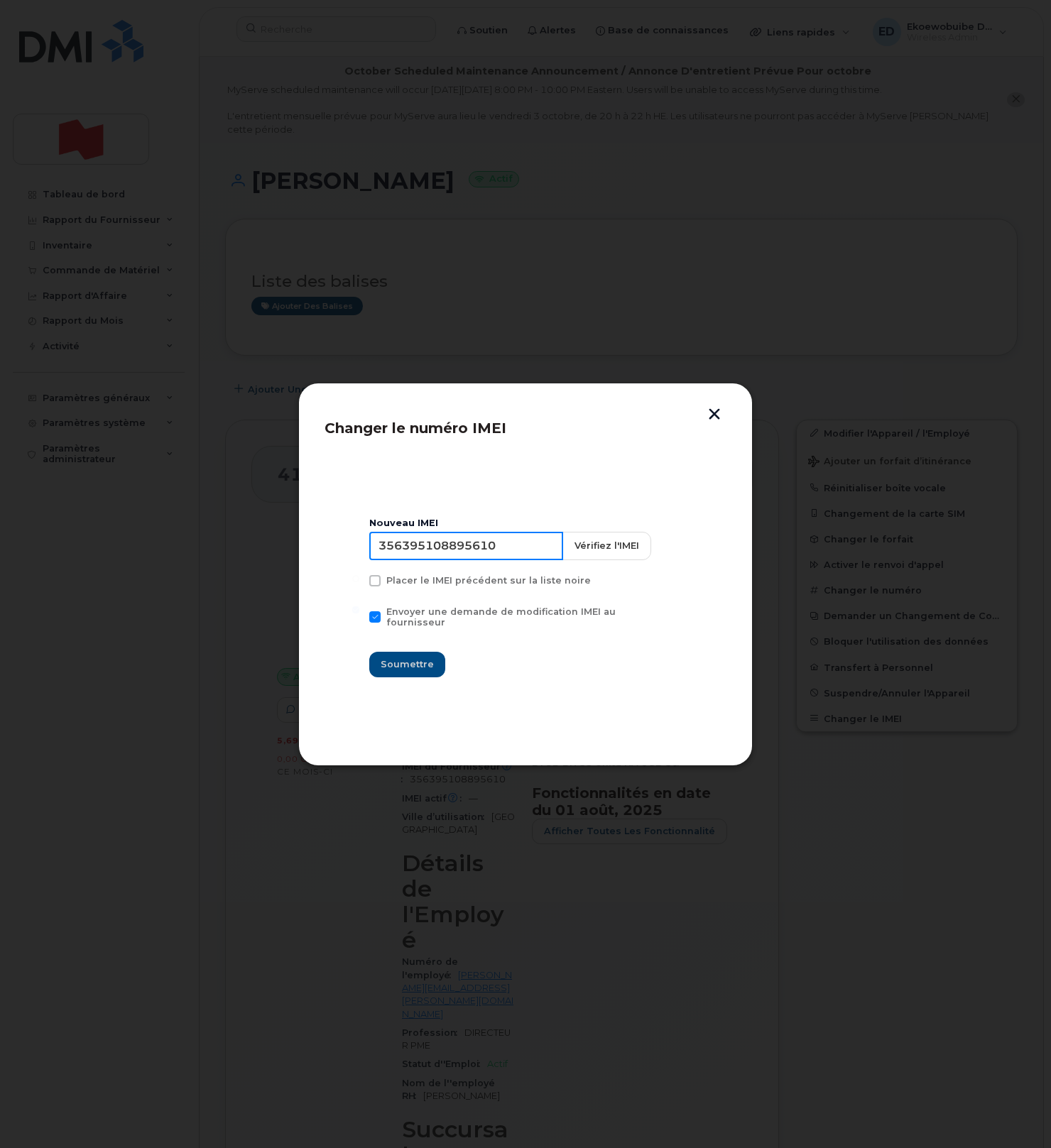
click at [450, 551] on input "356395108895610" at bounding box center [466, 545] width 194 height 28
type input "356908246227932"
click at [416, 658] on span "Soumettre" at bounding box center [408, 665] width 54 height 14
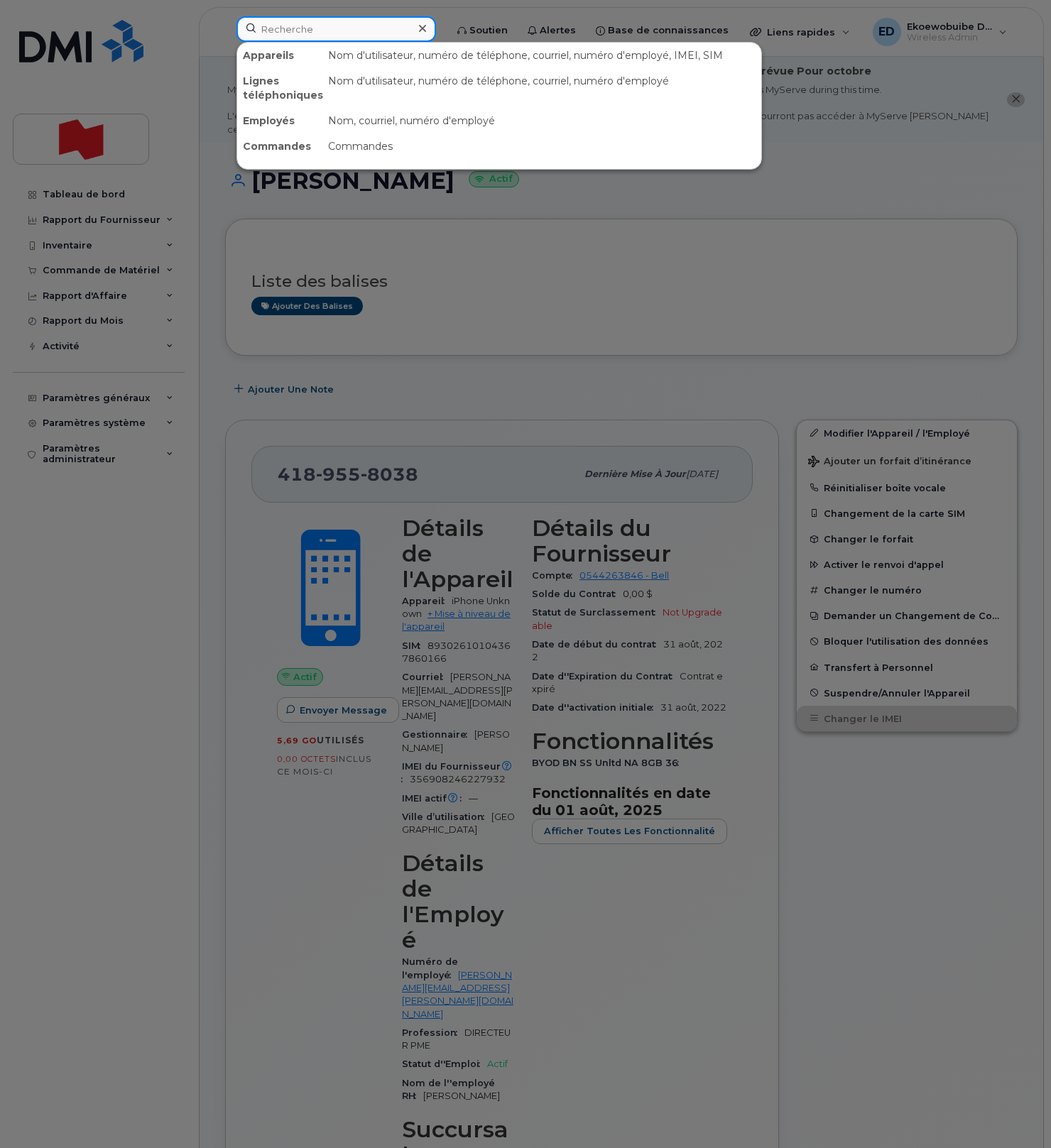
click at [317, 25] on input at bounding box center [336, 28] width 200 height 25
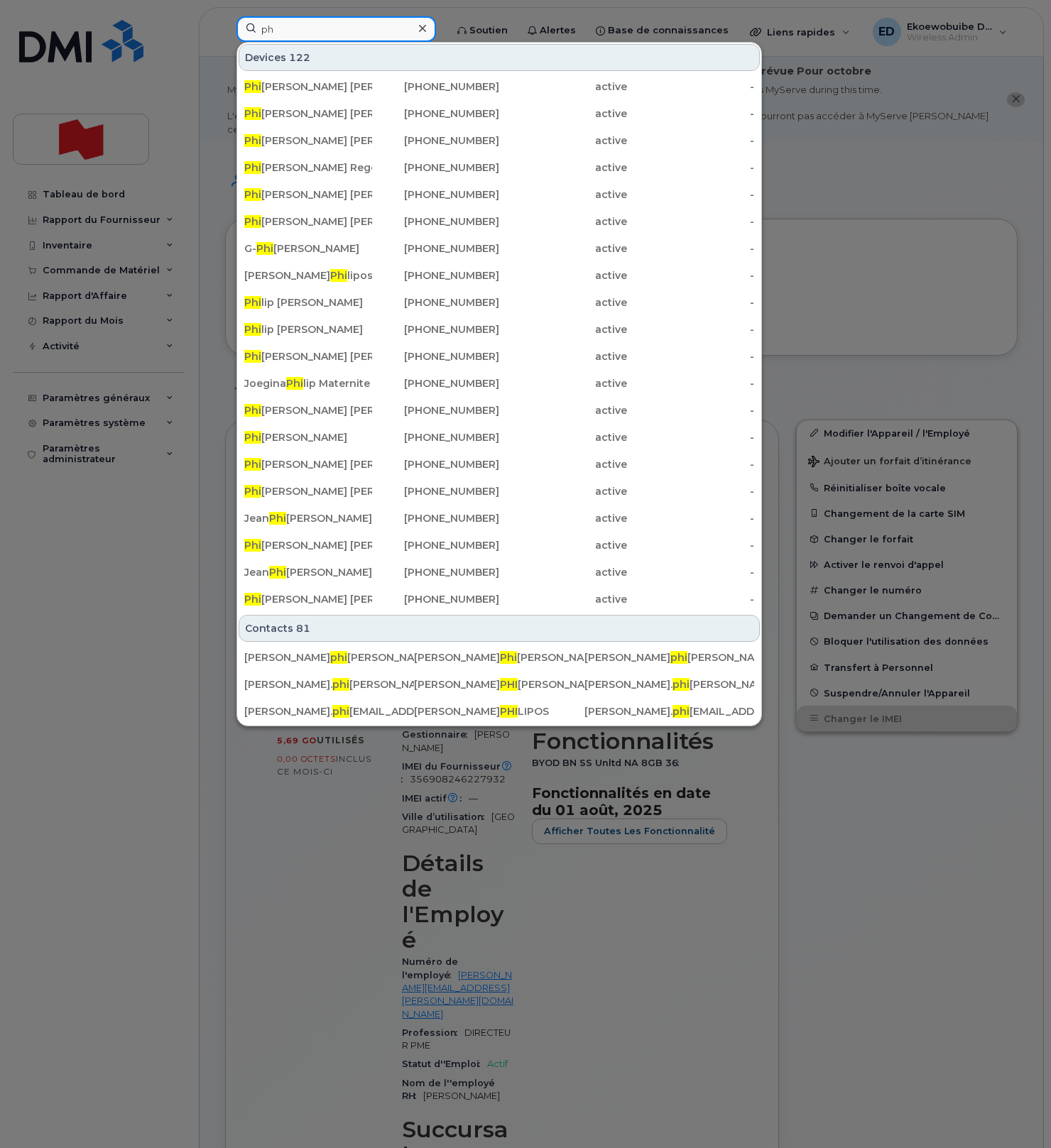
type input "p"
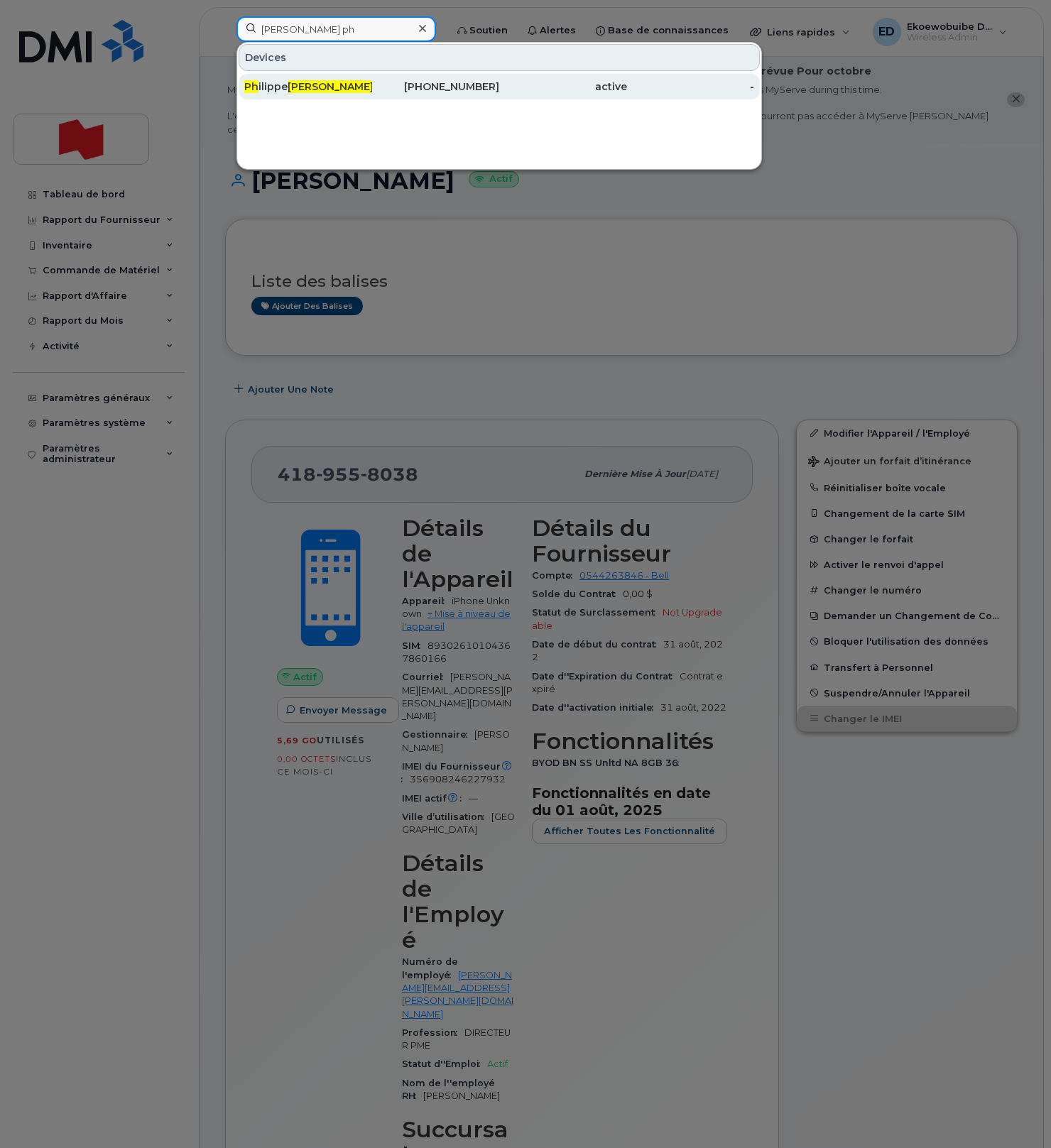
type input "menard ph"
click at [292, 93] on span "Menard" at bounding box center [330, 86] width 86 height 13
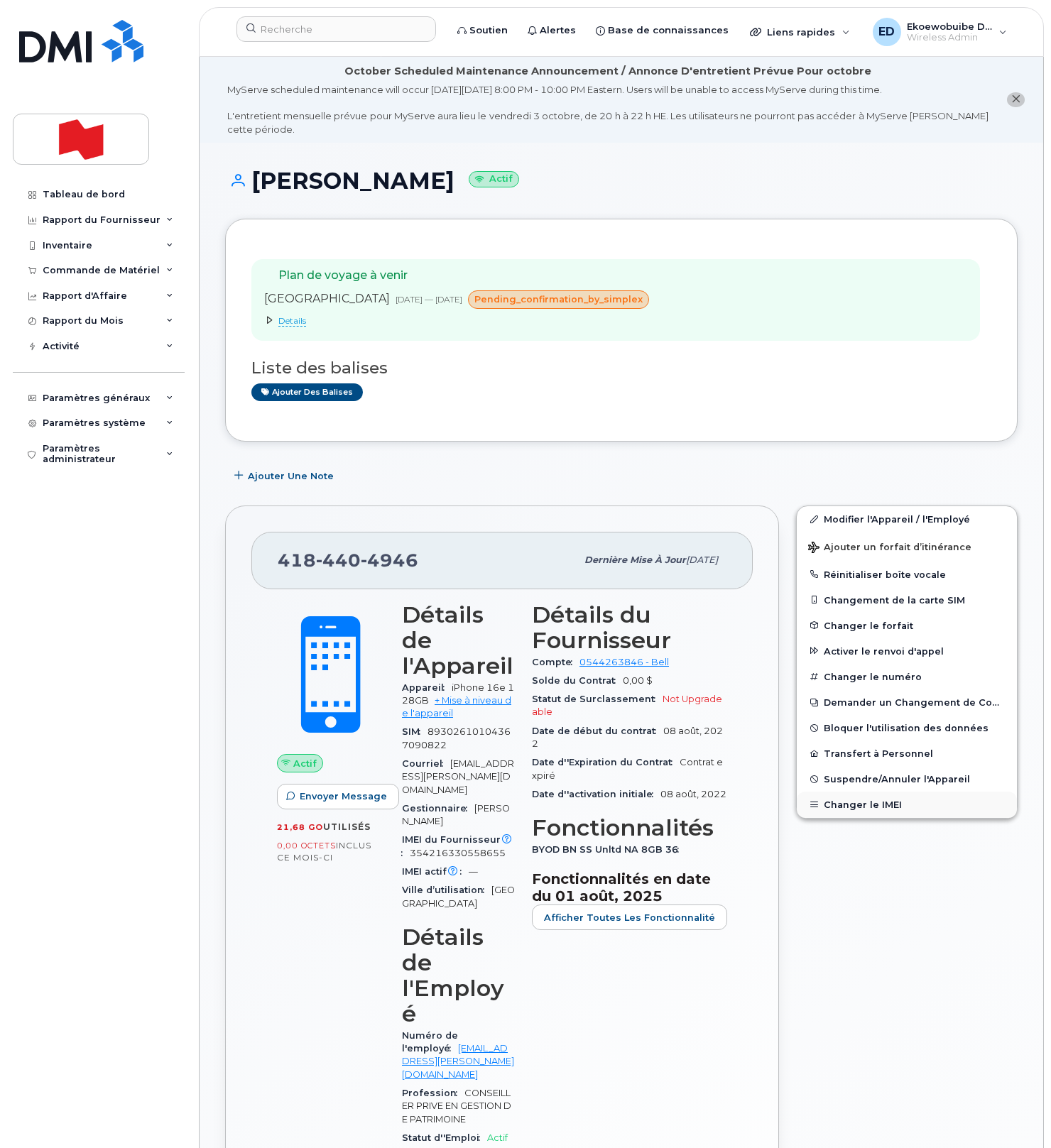
click at [852, 807] on button "Changer le IMEI" at bounding box center [907, 804] width 220 height 25
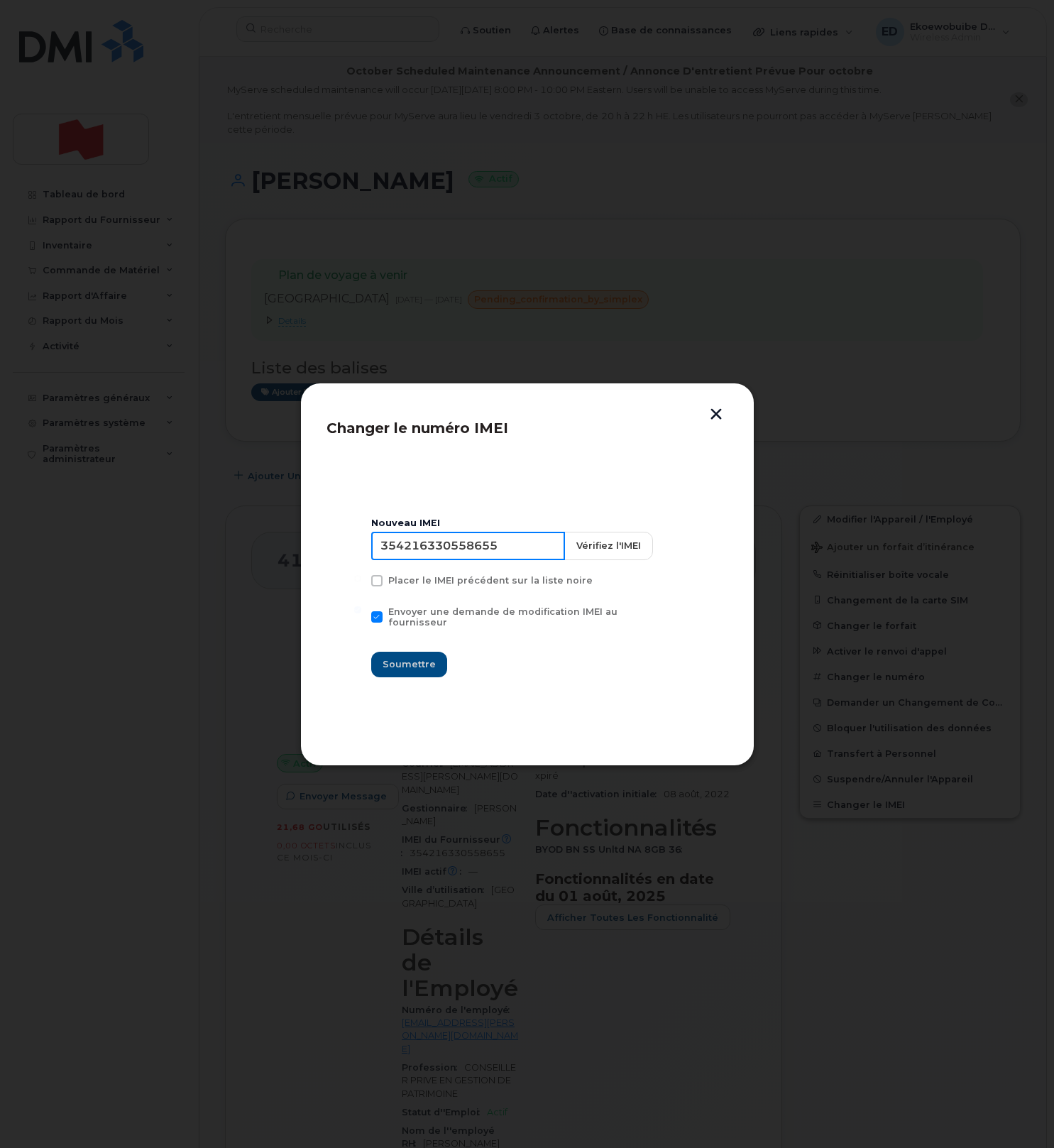
click at [481, 551] on input "354216330558655" at bounding box center [467, 545] width 194 height 28
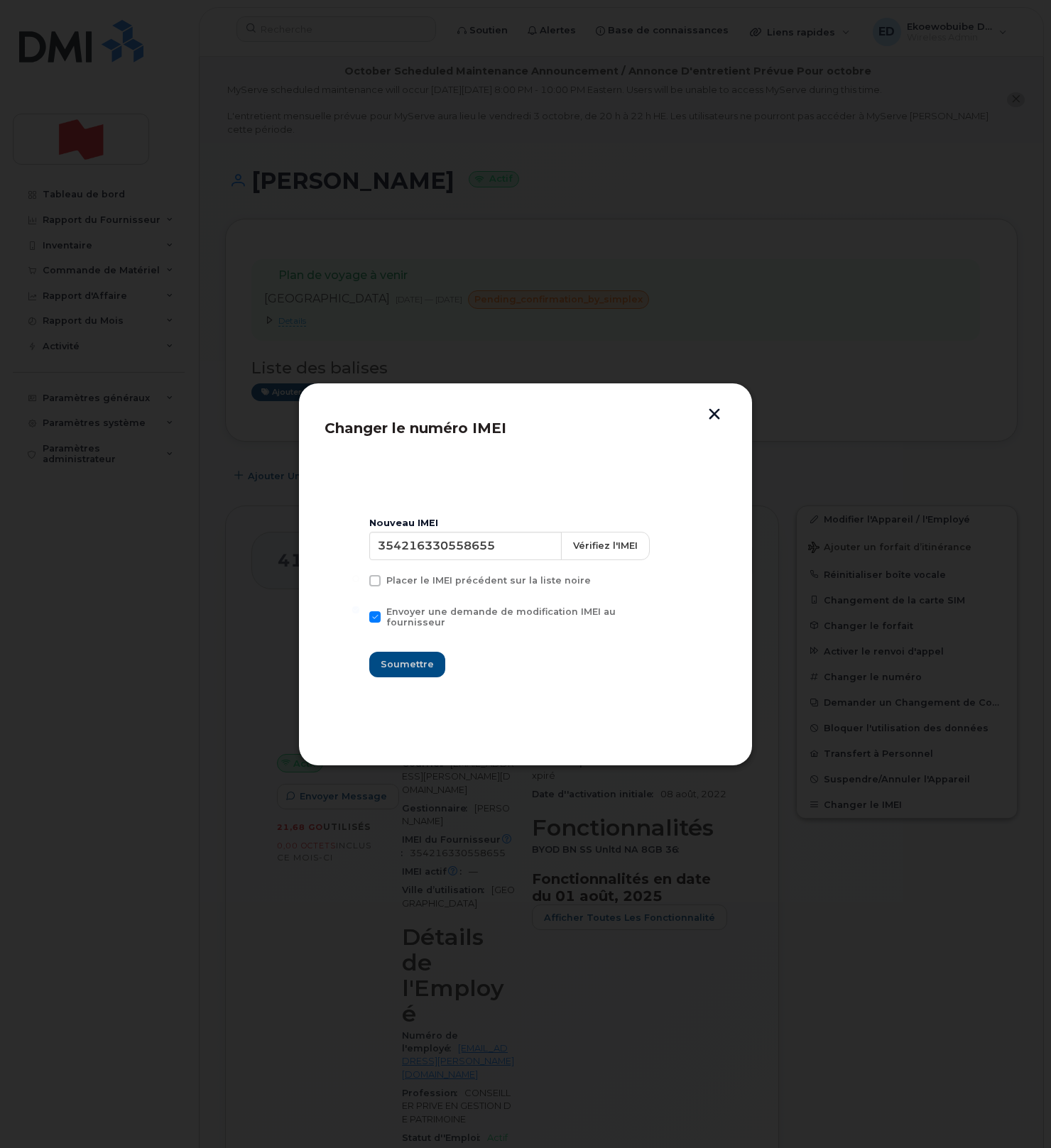
click at [721, 415] on button "button" at bounding box center [714, 415] width 21 height 15
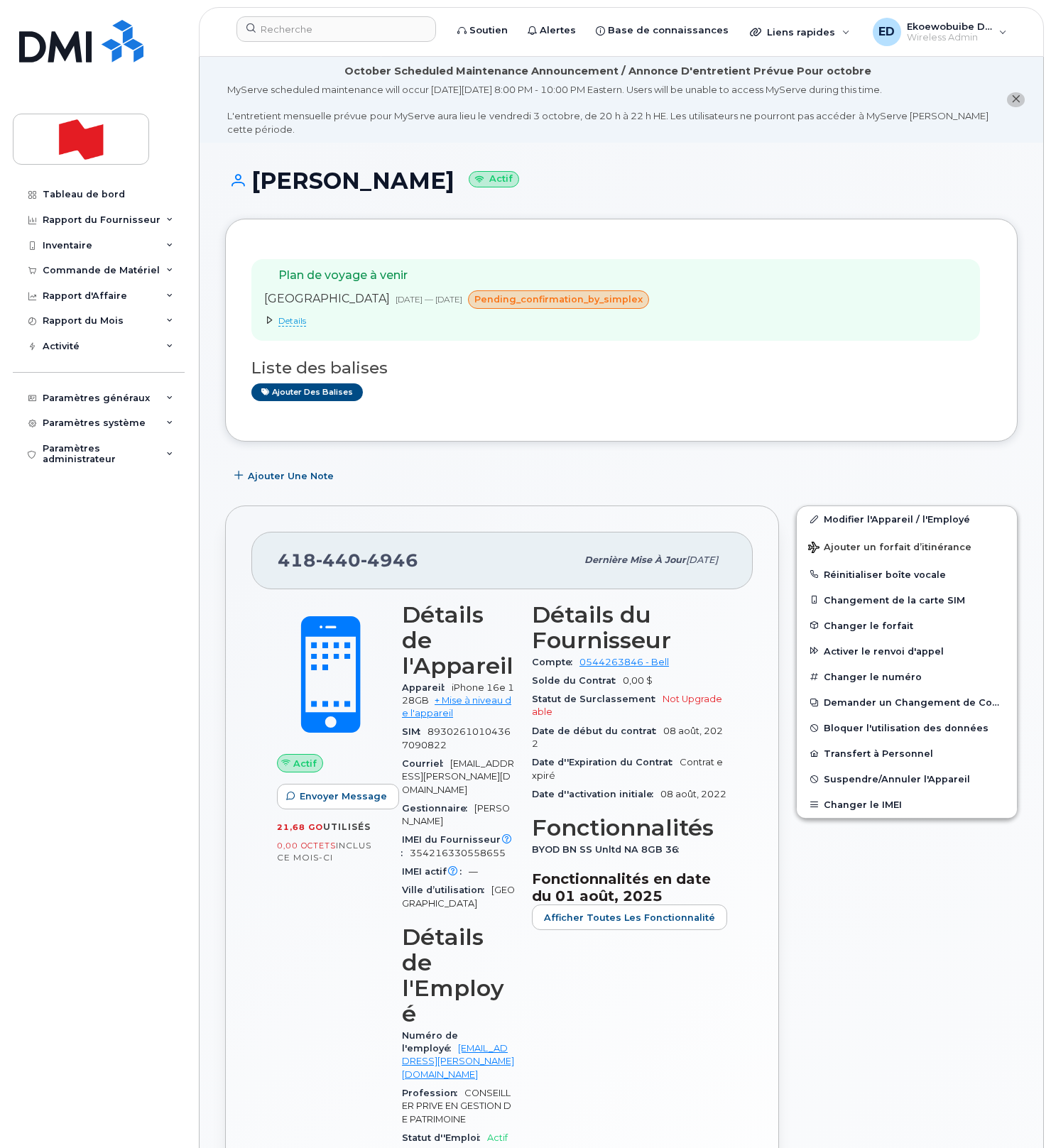
drag, startPoint x: 909, startPoint y: 928, endPoint x: 883, endPoint y: 900, distance: 38.2
click at [905, 925] on div "Modifier l'Appareil / l'Employé Ajouter un forfait d’itinérance Réinitialiser b…" at bounding box center [906, 978] width 239 height 962
click at [839, 807] on button "Changer le IMEI" at bounding box center [907, 804] width 220 height 25
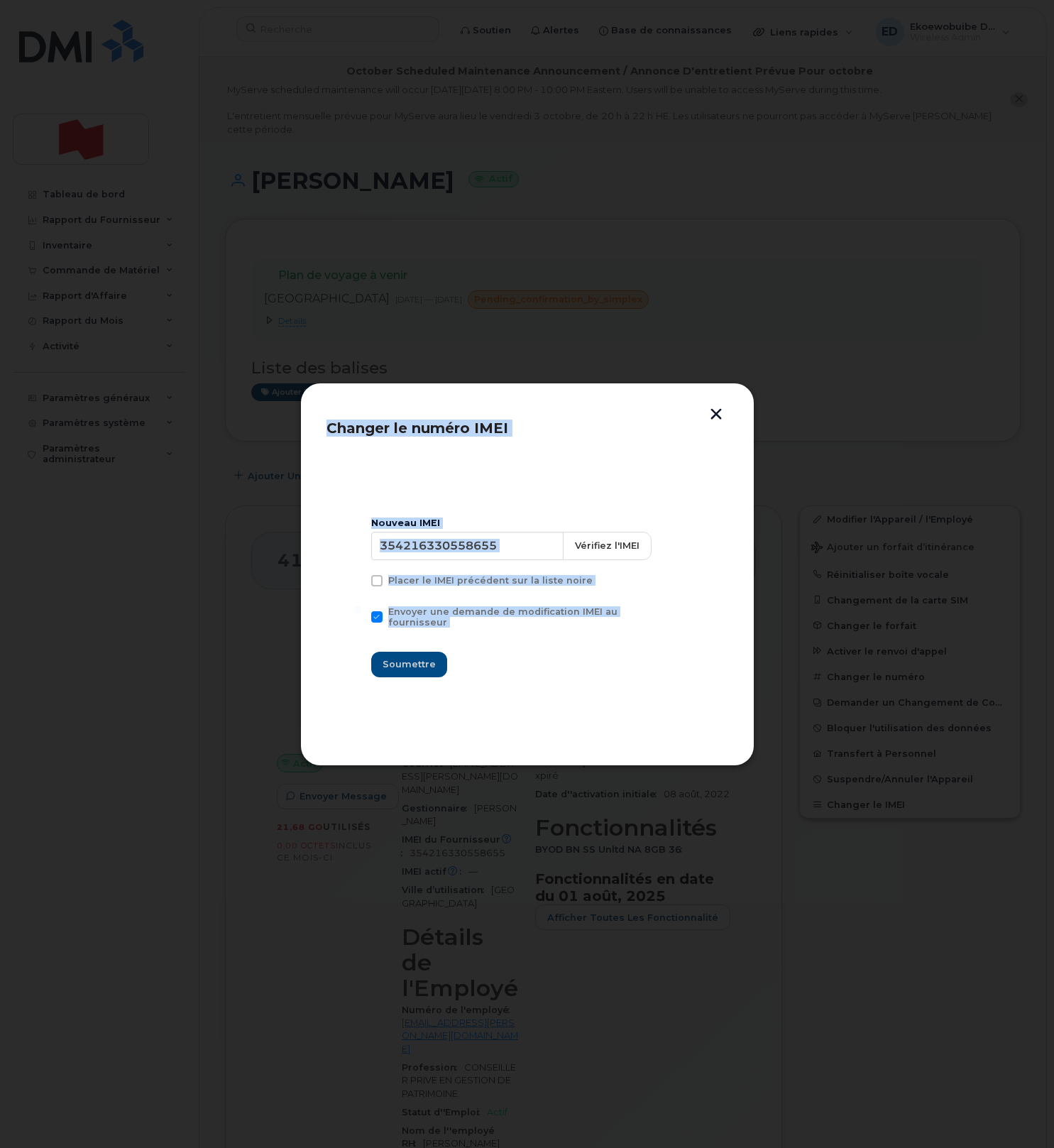
drag, startPoint x: 686, startPoint y: 454, endPoint x: 702, endPoint y: 437, distance: 23.3
click at [685, 453] on header "Changer le numéro IMEI" at bounding box center [527, 432] width 402 height 47
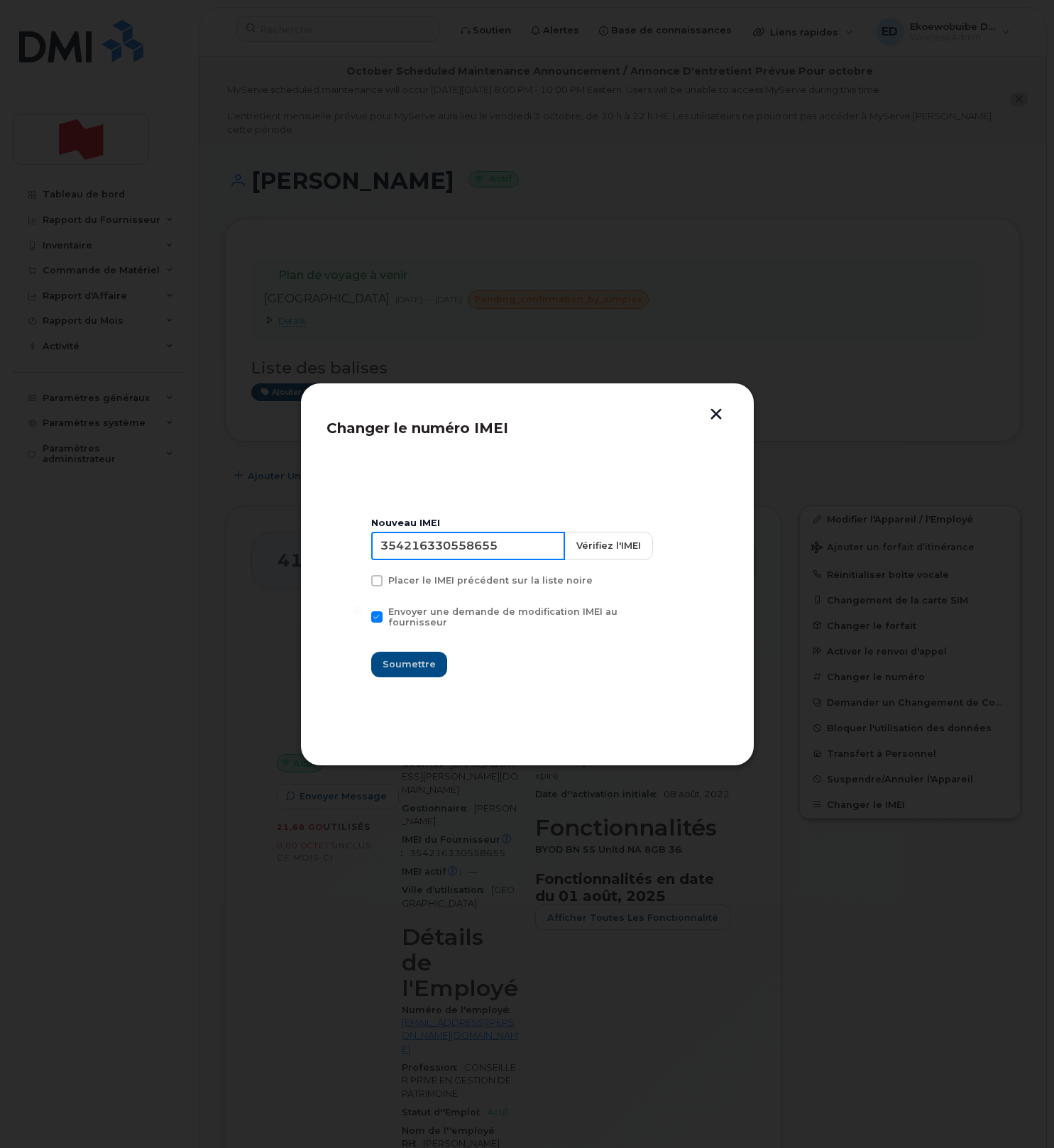
click at [480, 558] on input "354216330558655" at bounding box center [467, 545] width 194 height 28
click at [720, 415] on button "button" at bounding box center [717, 415] width 21 height 15
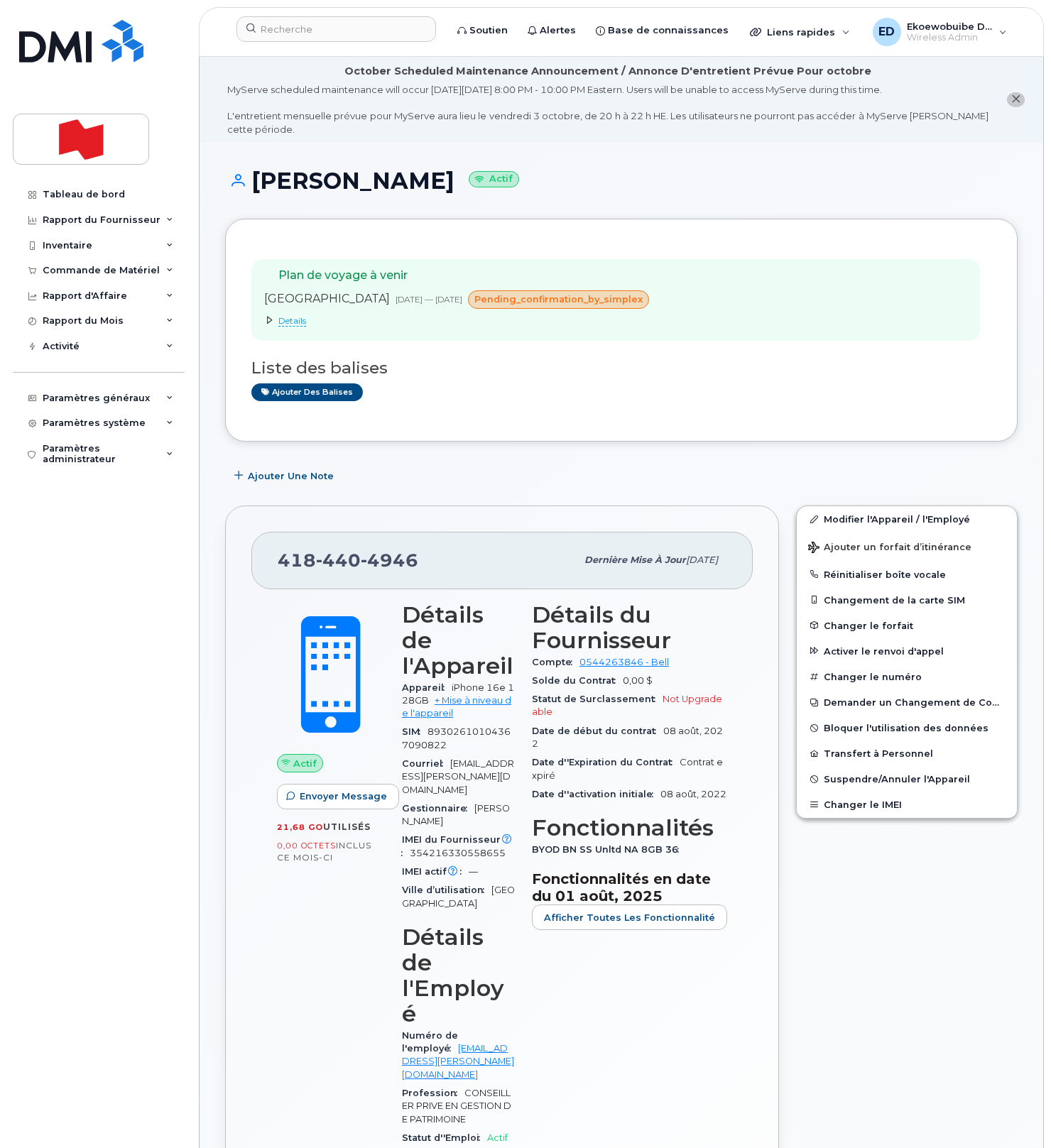
click at [701, 334] on div "Plan de voyage à venir Italy 08 oct., 2025 — 20 oct., 2025 pending_confirmation…" at bounding box center [616, 300] width 728 height 82
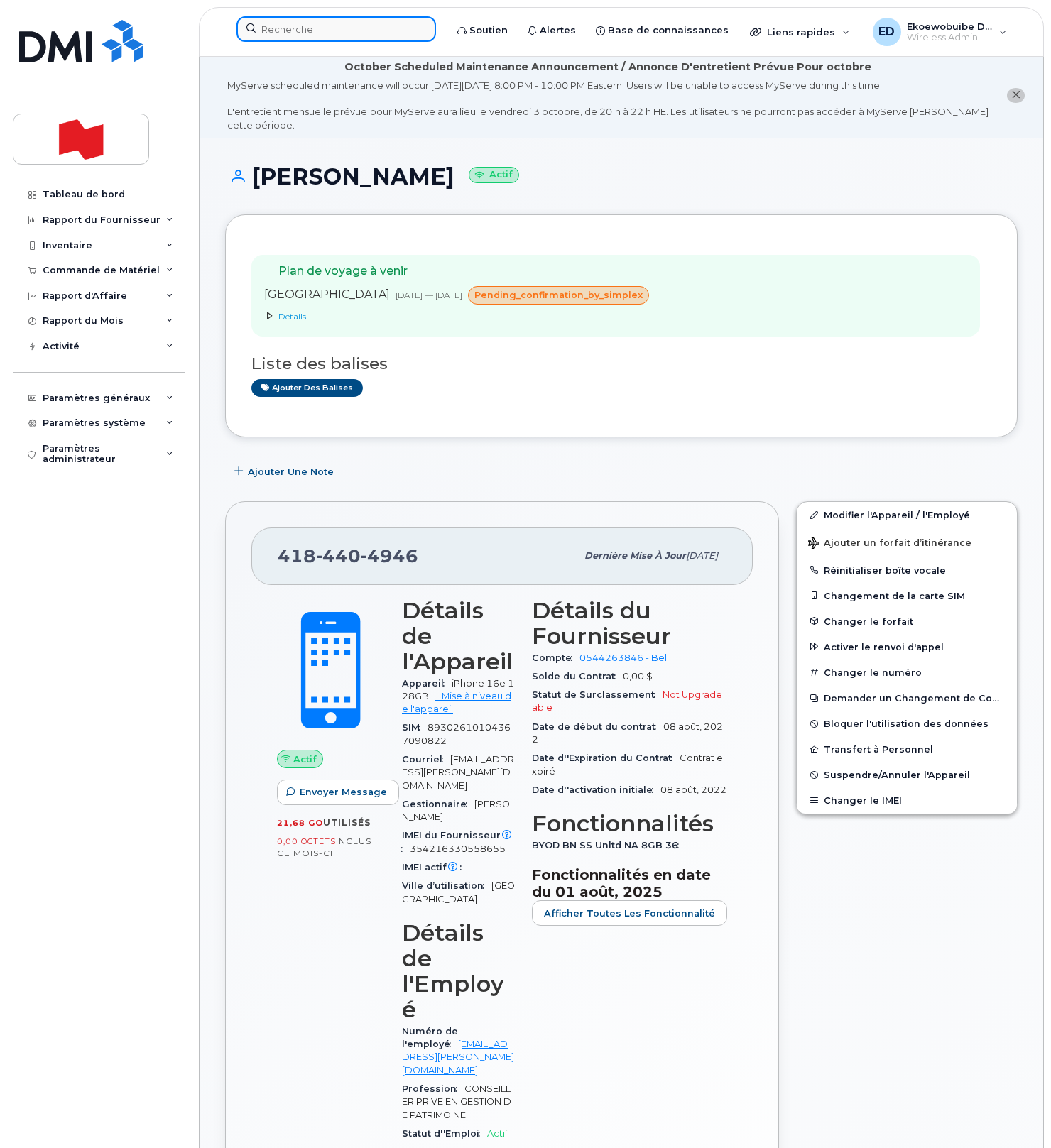
click at [304, 31] on input at bounding box center [336, 28] width 200 height 25
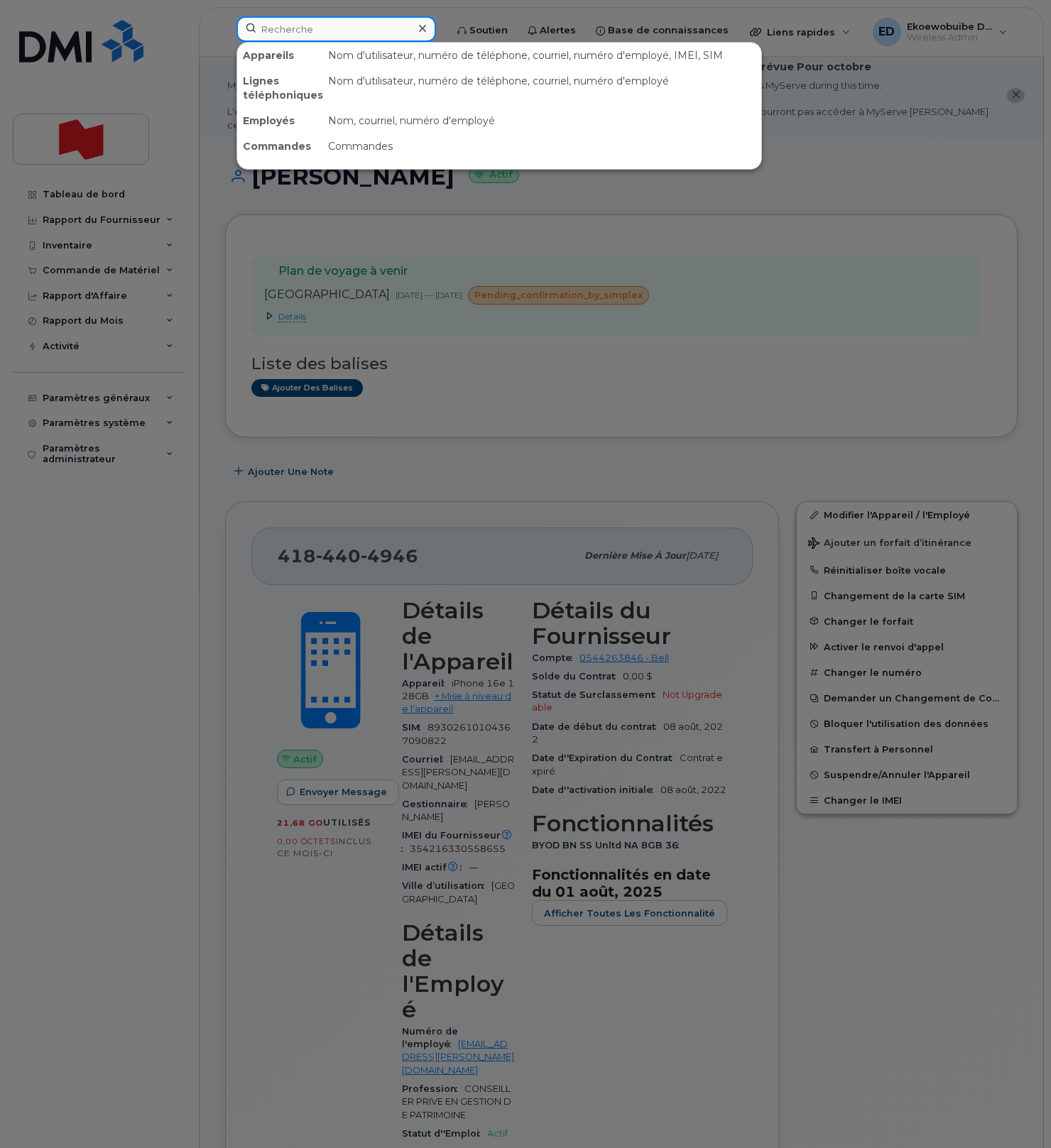
paste input "Venkata Sita Rama Raju Chiluvuri"
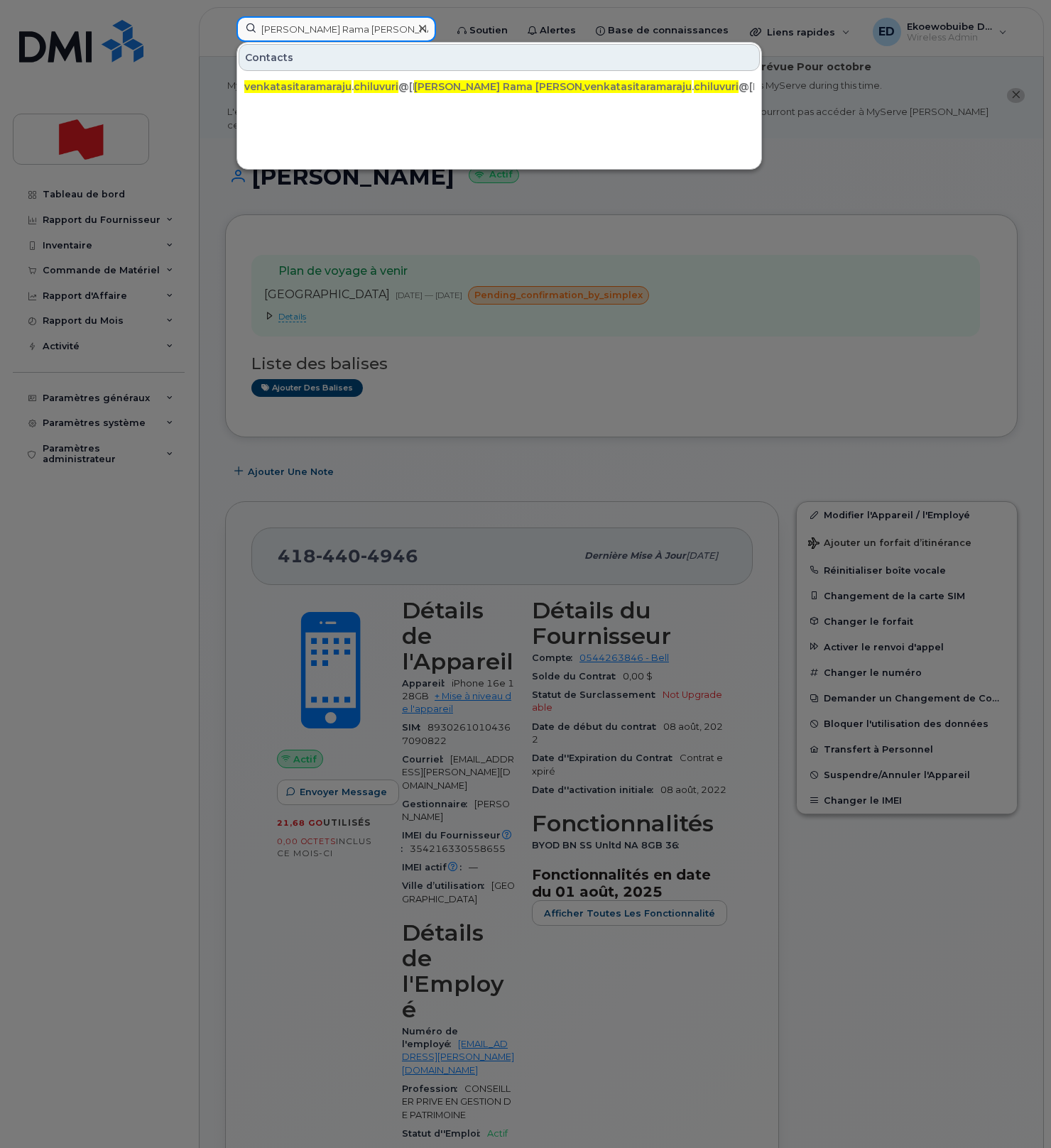
type input "Venkata Sita Rama Raju Chiluvuri"
click at [426, 31] on icon at bounding box center [422, 28] width 7 height 11
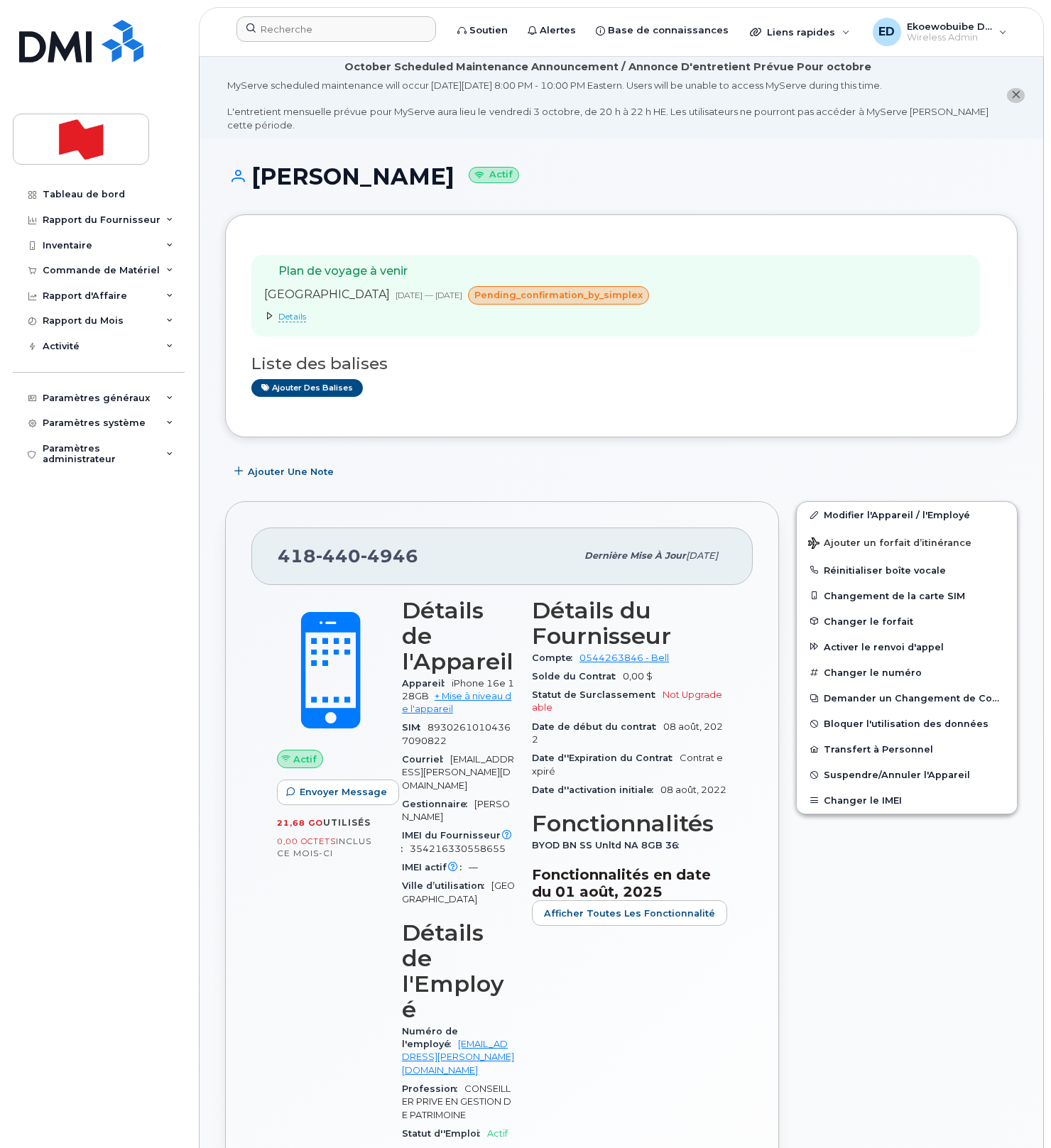
scroll to position [0, 0]
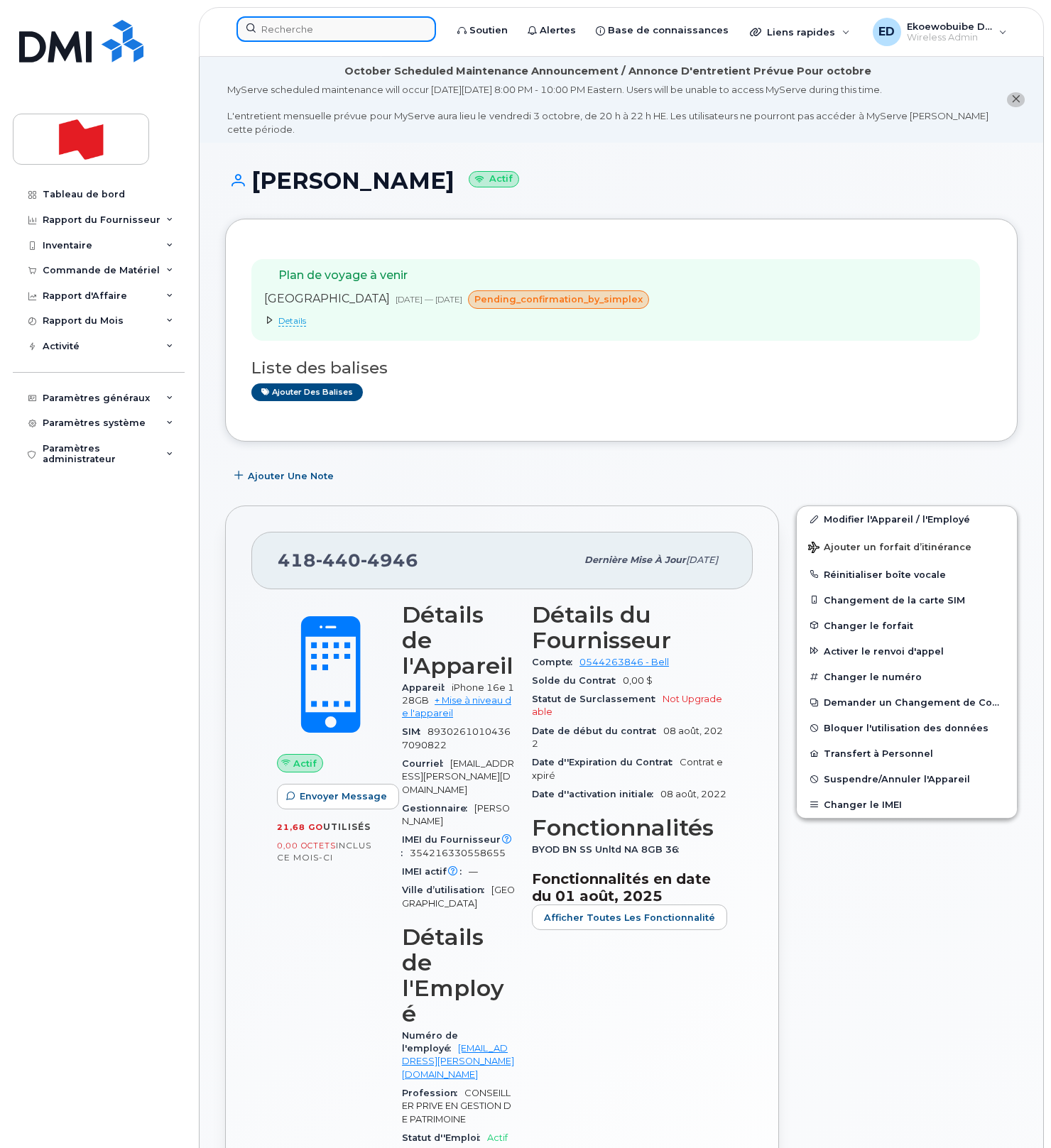
click at [299, 31] on input at bounding box center [336, 28] width 200 height 25
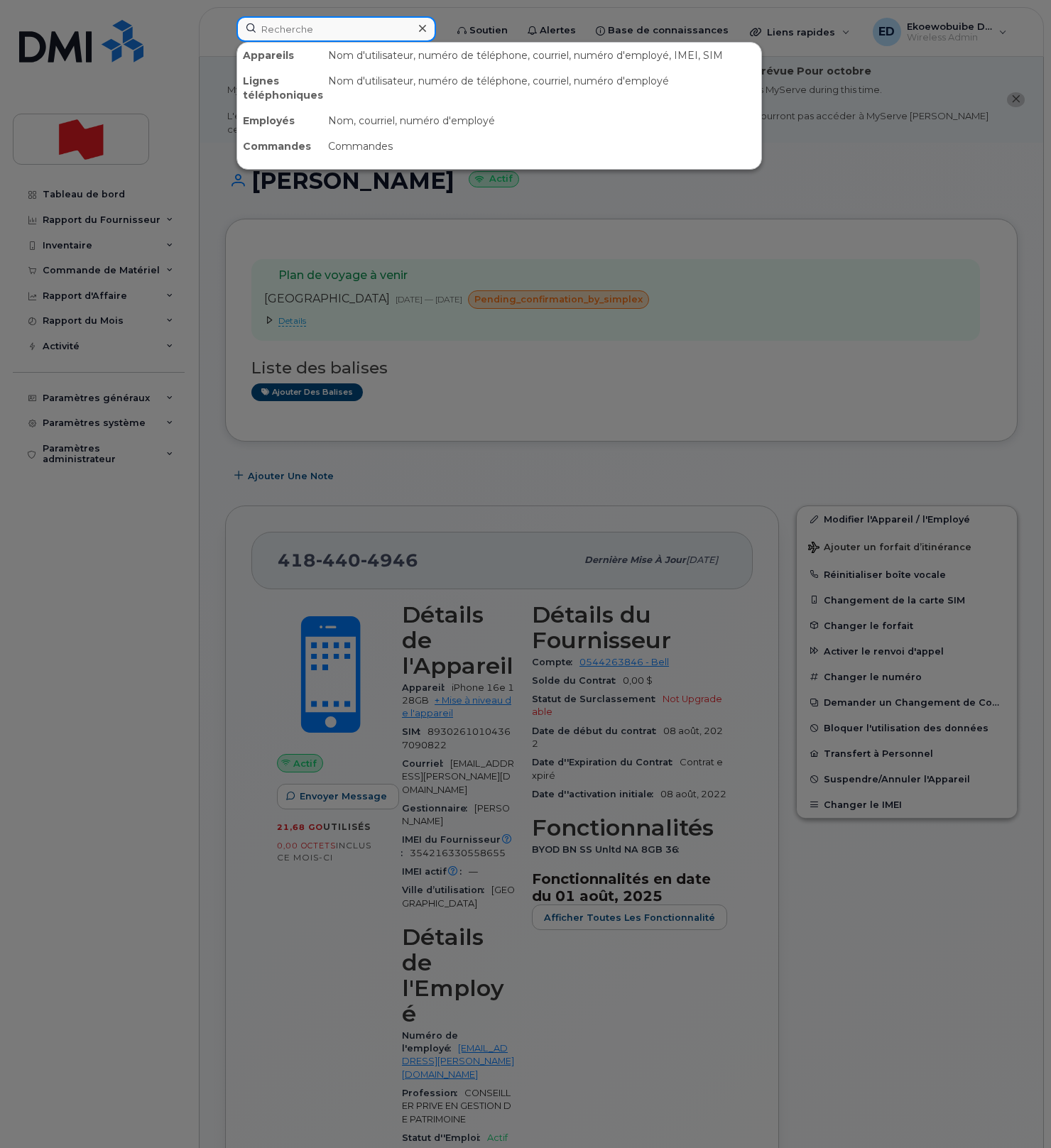
paste input "venkatasitaramaraju.chiluvuri@nbc.ca"
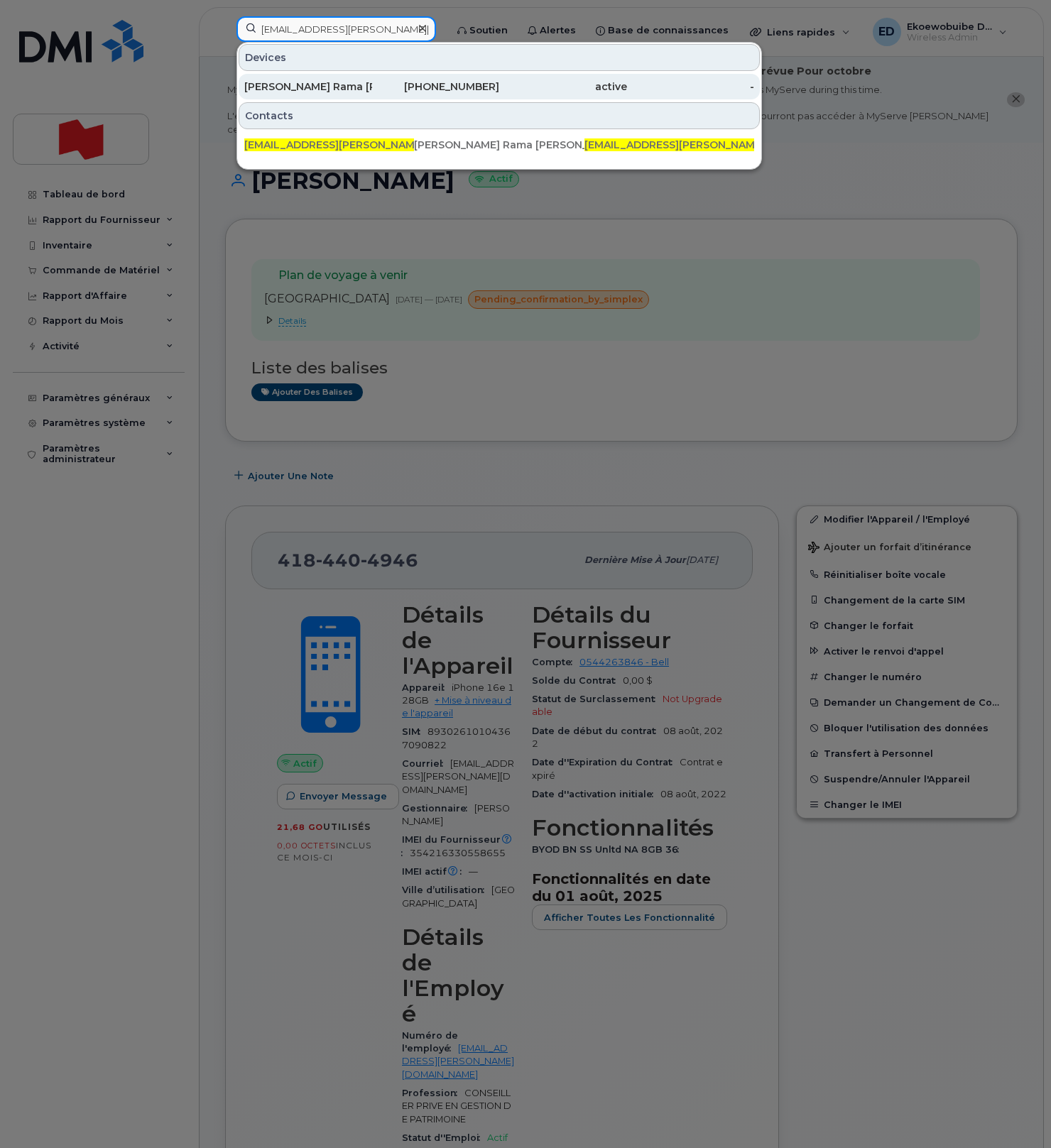
type input "venkatasitaramaraju.chiluvuri@nbc.ca"
click at [312, 91] on div "Venkata Sita Rama Raju Chiluvuri" at bounding box center [307, 86] width 128 height 15
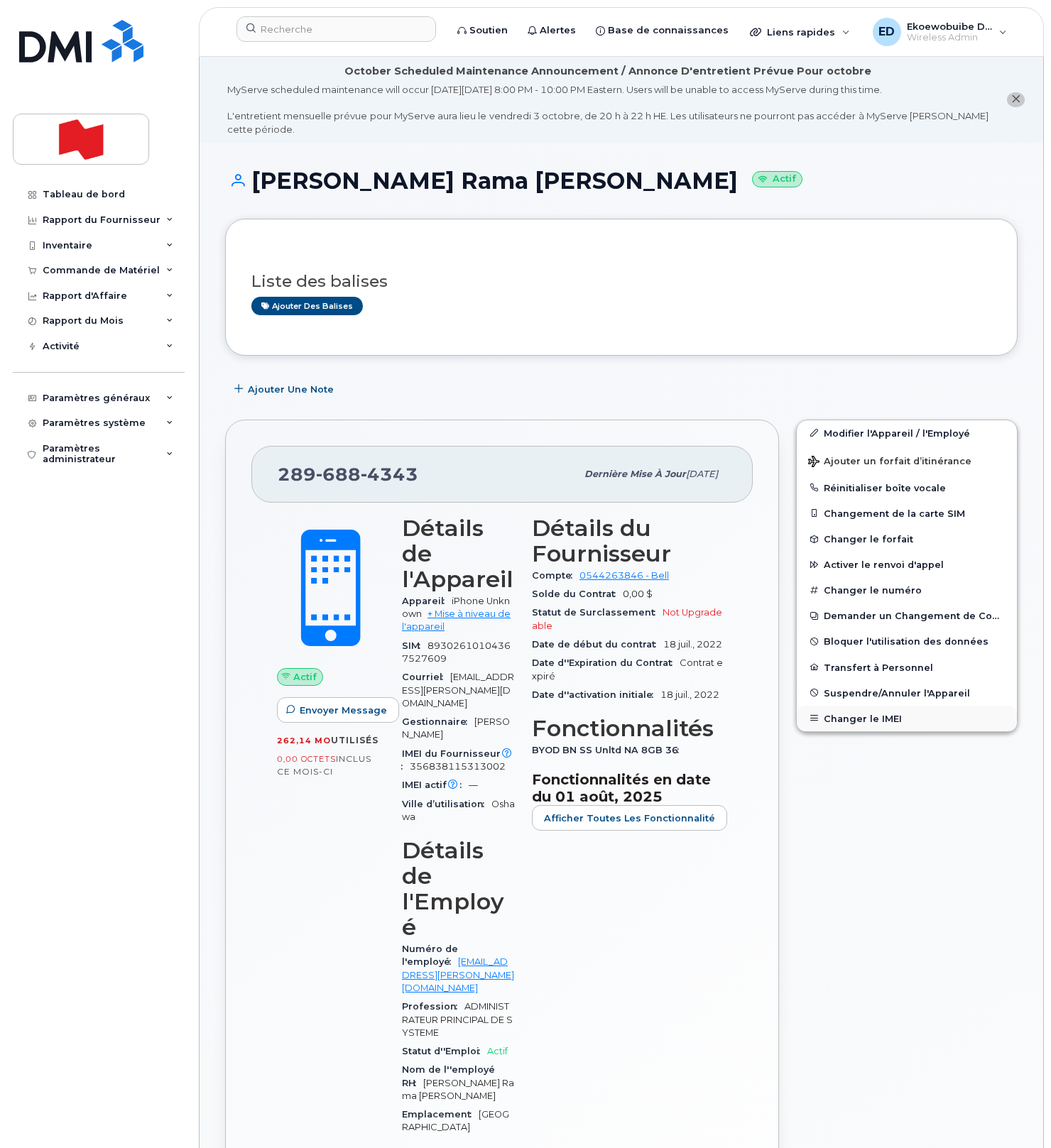
click at [863, 716] on button "Changer le IMEI" at bounding box center [907, 718] width 220 height 25
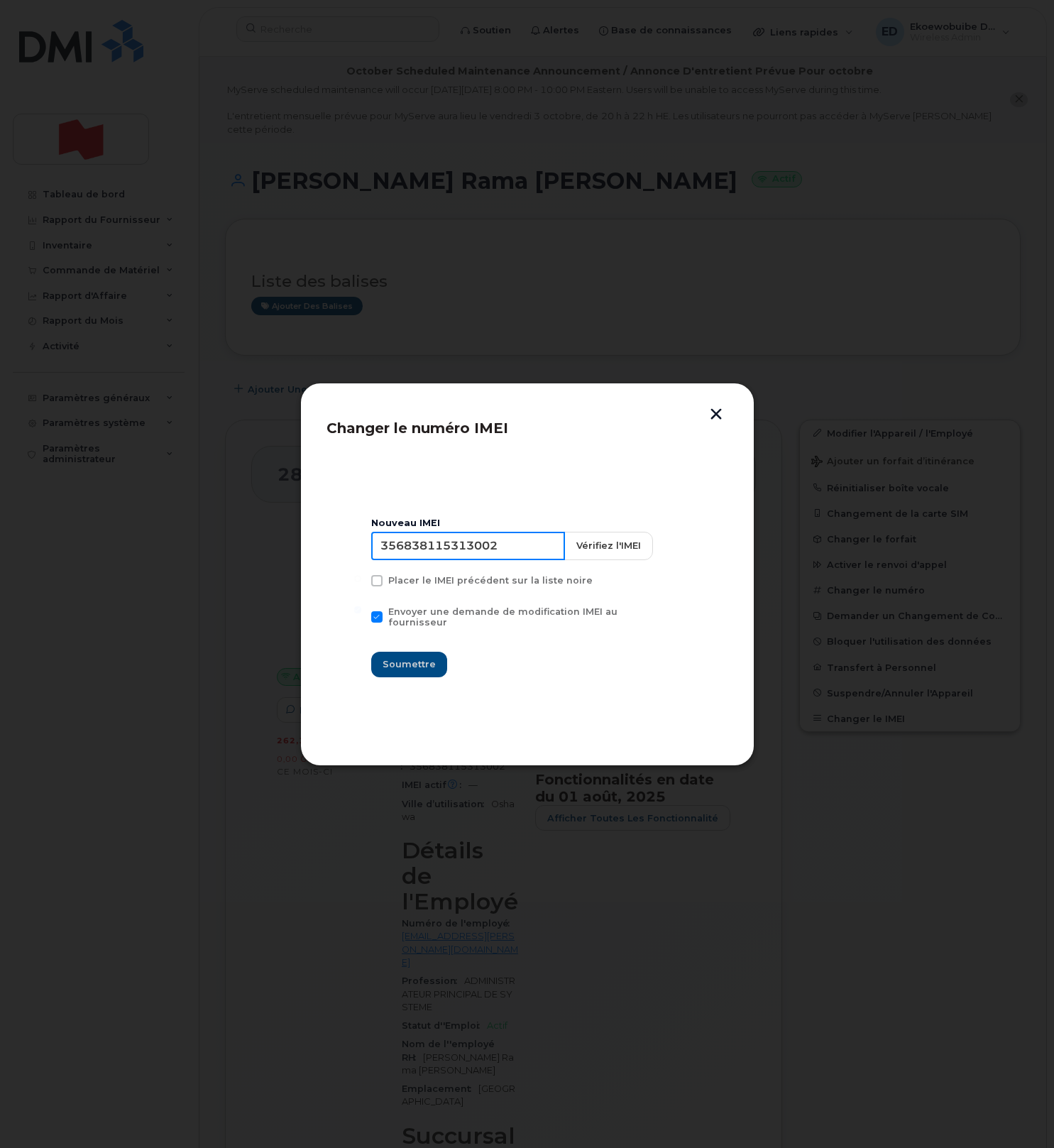
click at [463, 551] on input "356838115313002" at bounding box center [467, 545] width 194 height 28
click at [446, 556] on input "356838115313002" at bounding box center [467, 545] width 194 height 28
click at [717, 416] on button "button" at bounding box center [717, 415] width 21 height 15
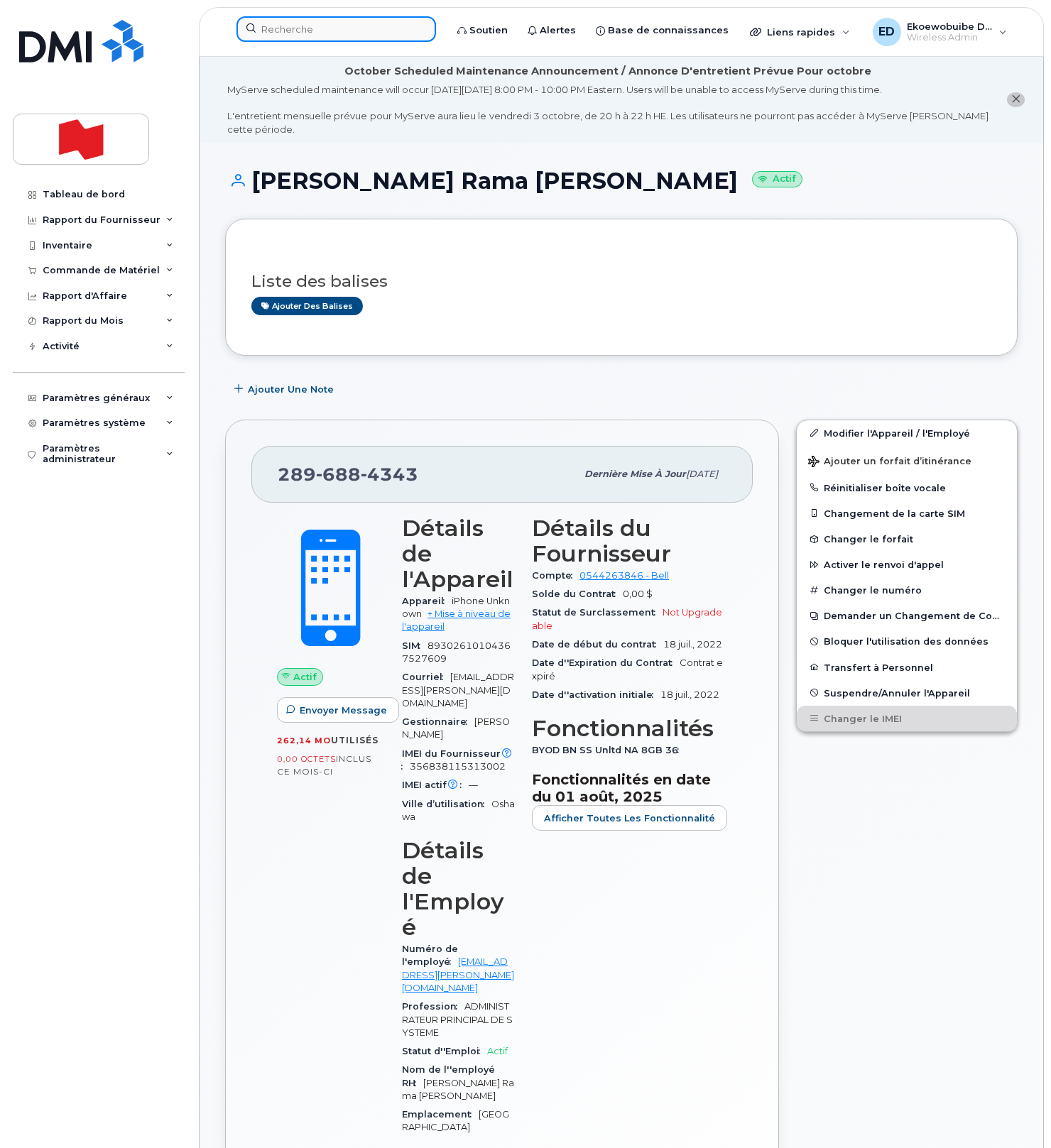
click at [352, 34] on input at bounding box center [336, 28] width 200 height 25
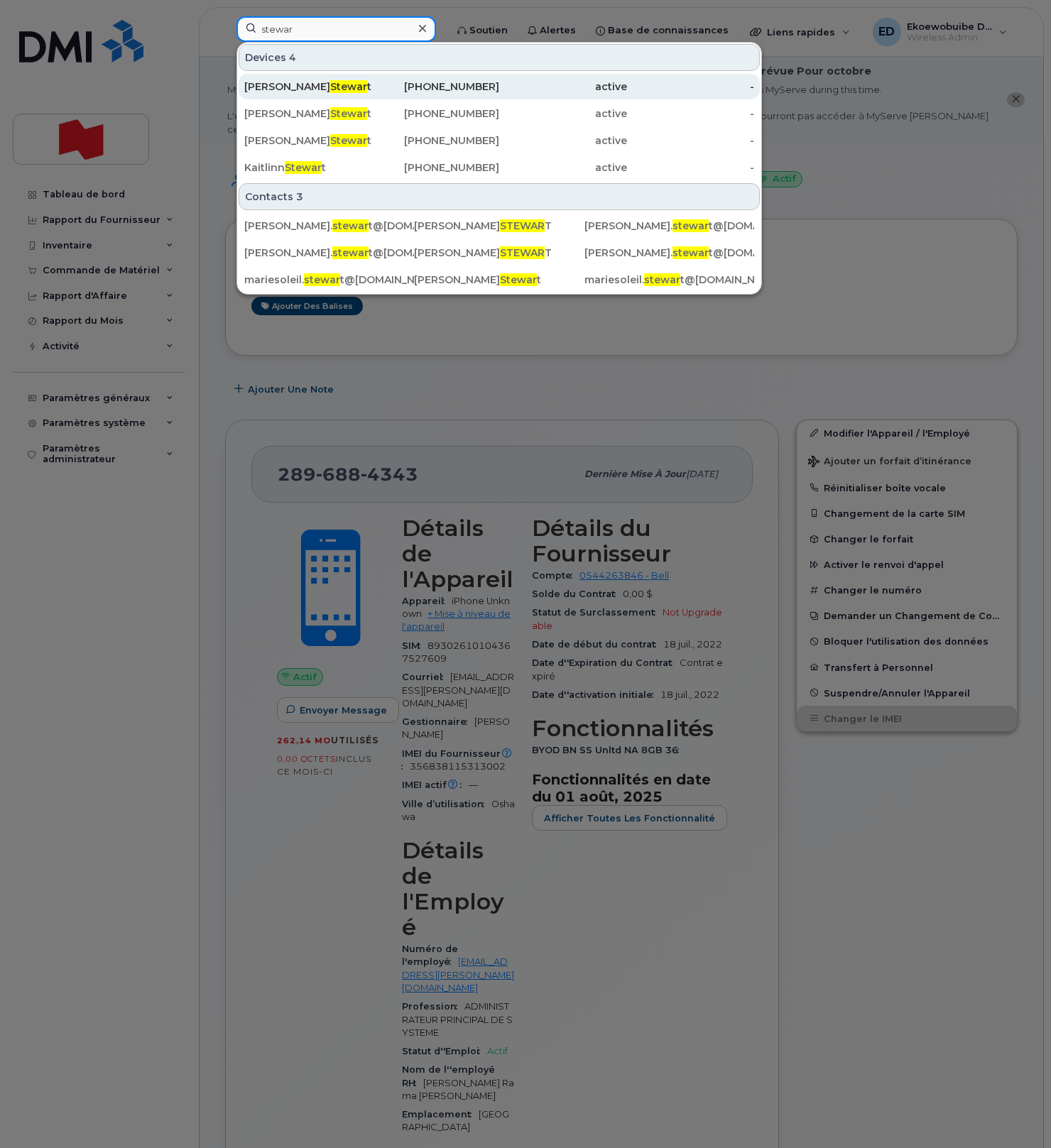
type input "stewar"
click at [349, 89] on div "Marie Soleil Stewar t" at bounding box center [307, 86] width 128 height 15
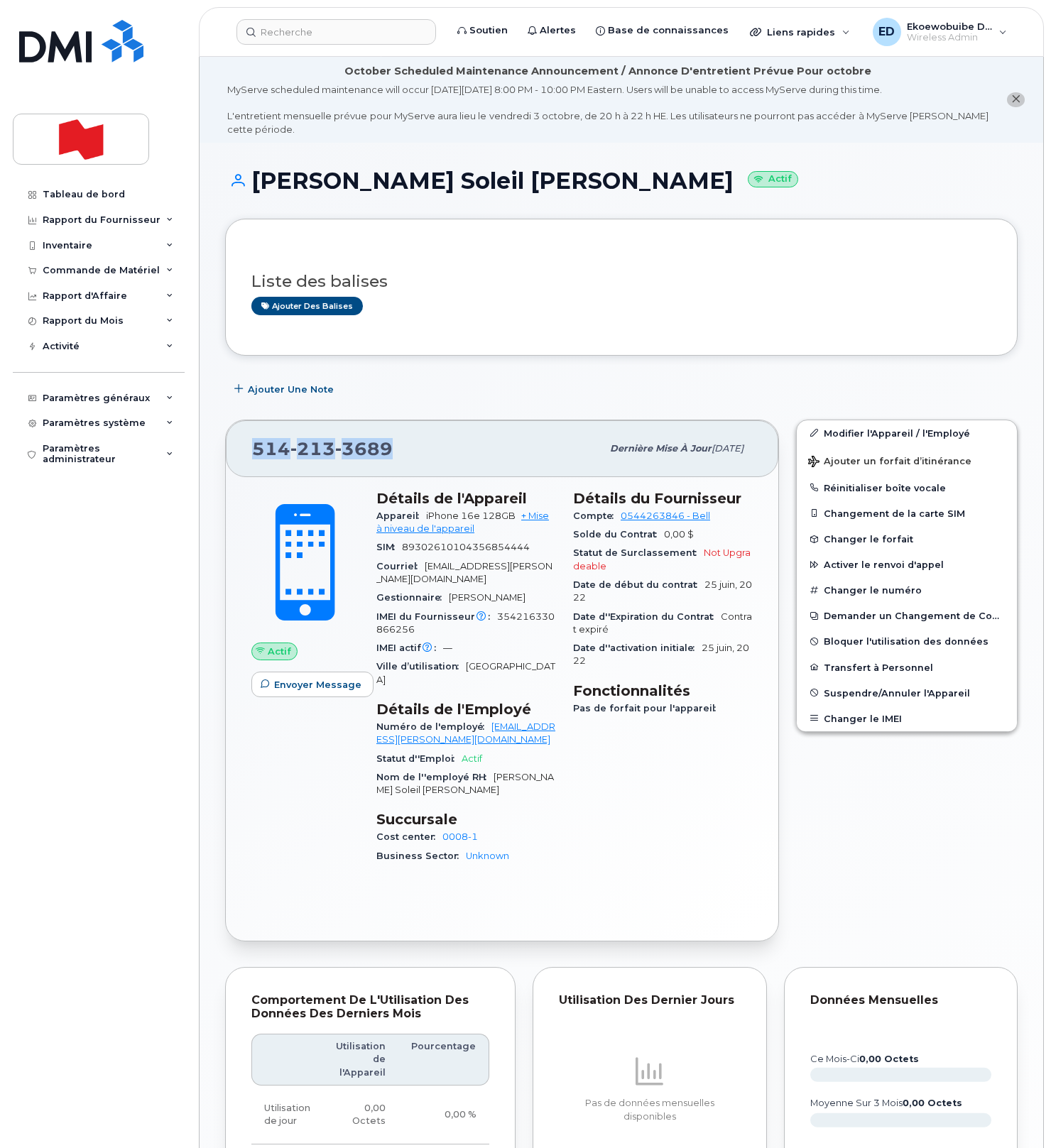
drag, startPoint x: 397, startPoint y: 454, endPoint x: 251, endPoint y: 452, distance: 146.0
click at [251, 452] on div "[PHONE_NUMBER] Dernière mise à jour [DATE]" at bounding box center [502, 449] width 552 height 57
copy span "[PHONE_NUMBER]"
